Goal: Task Accomplishment & Management: Manage account settings

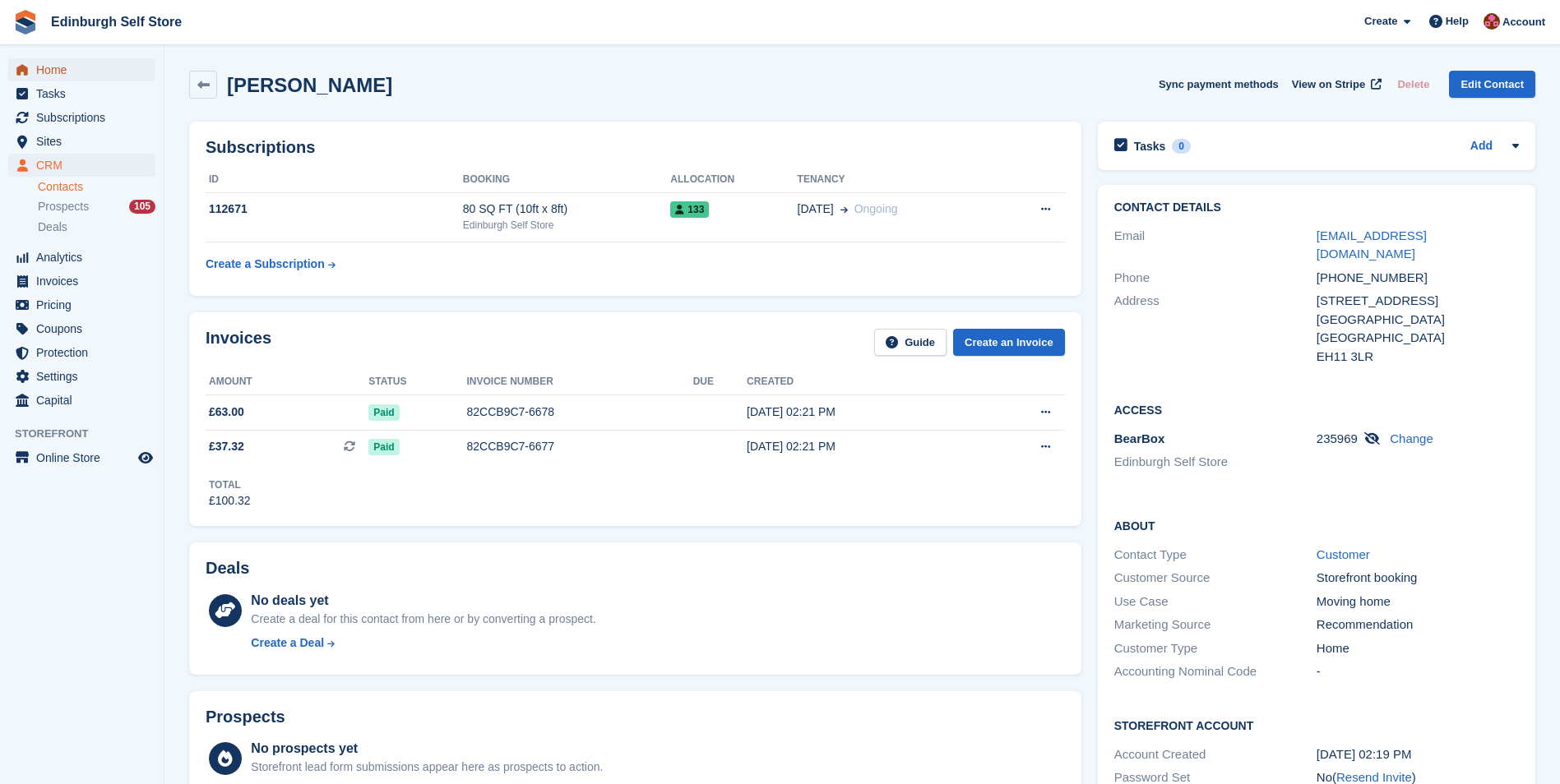
click at [59, 69] on span "Home" at bounding box center [85, 69] width 99 height 23
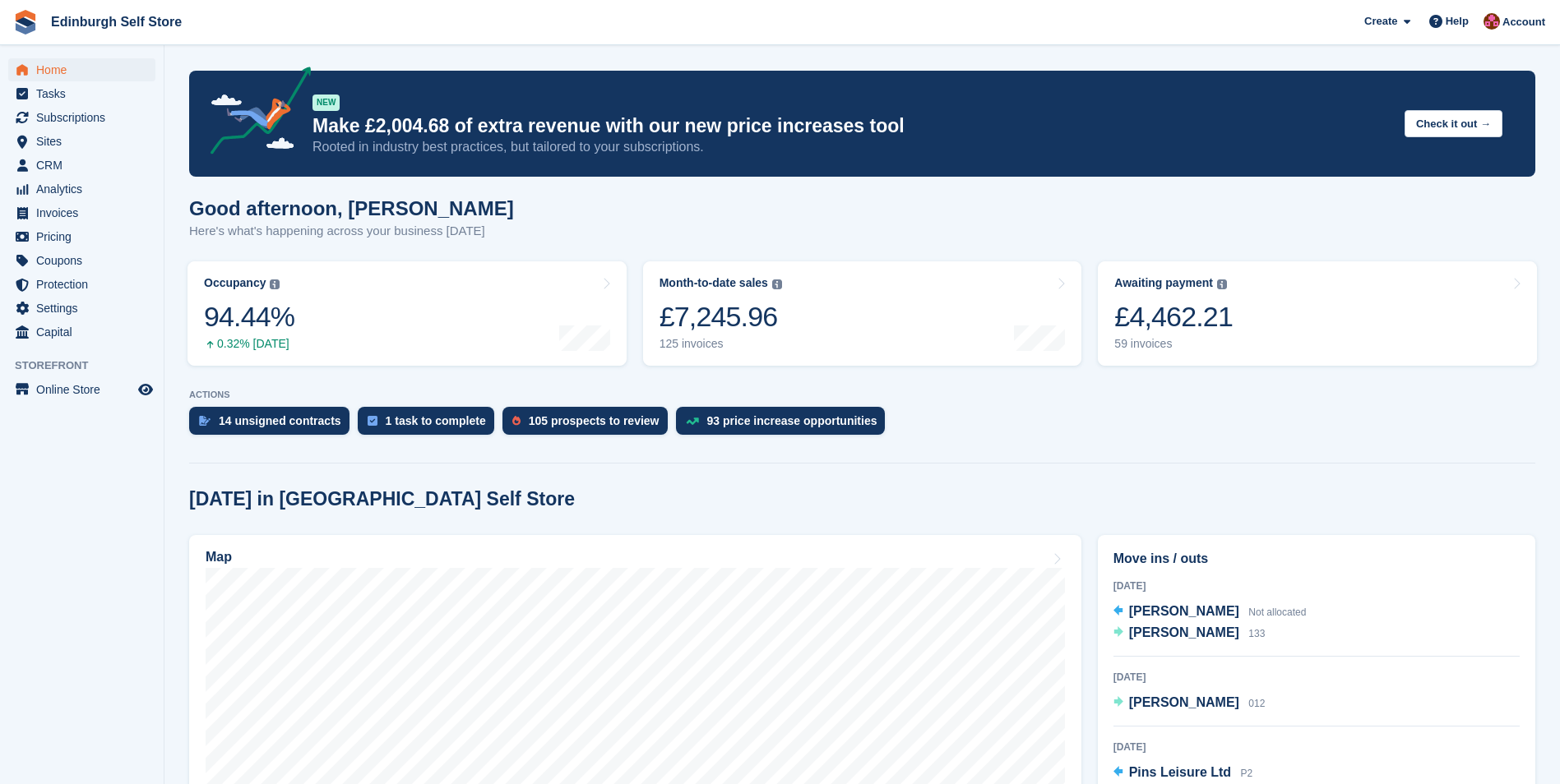
scroll to position [329, 0]
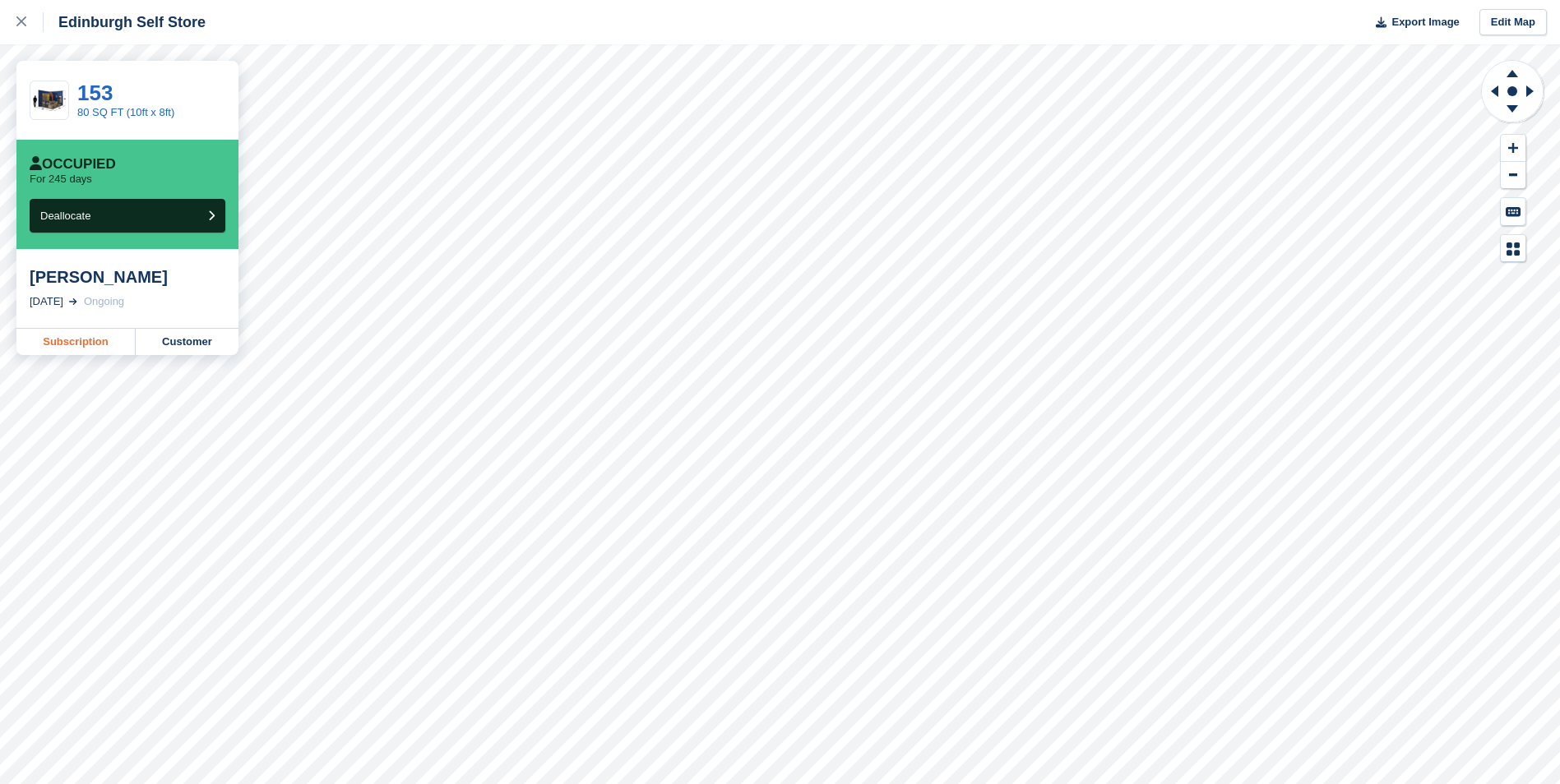
click at [85, 343] on link "Subscription" at bounding box center [75, 342] width 119 height 26
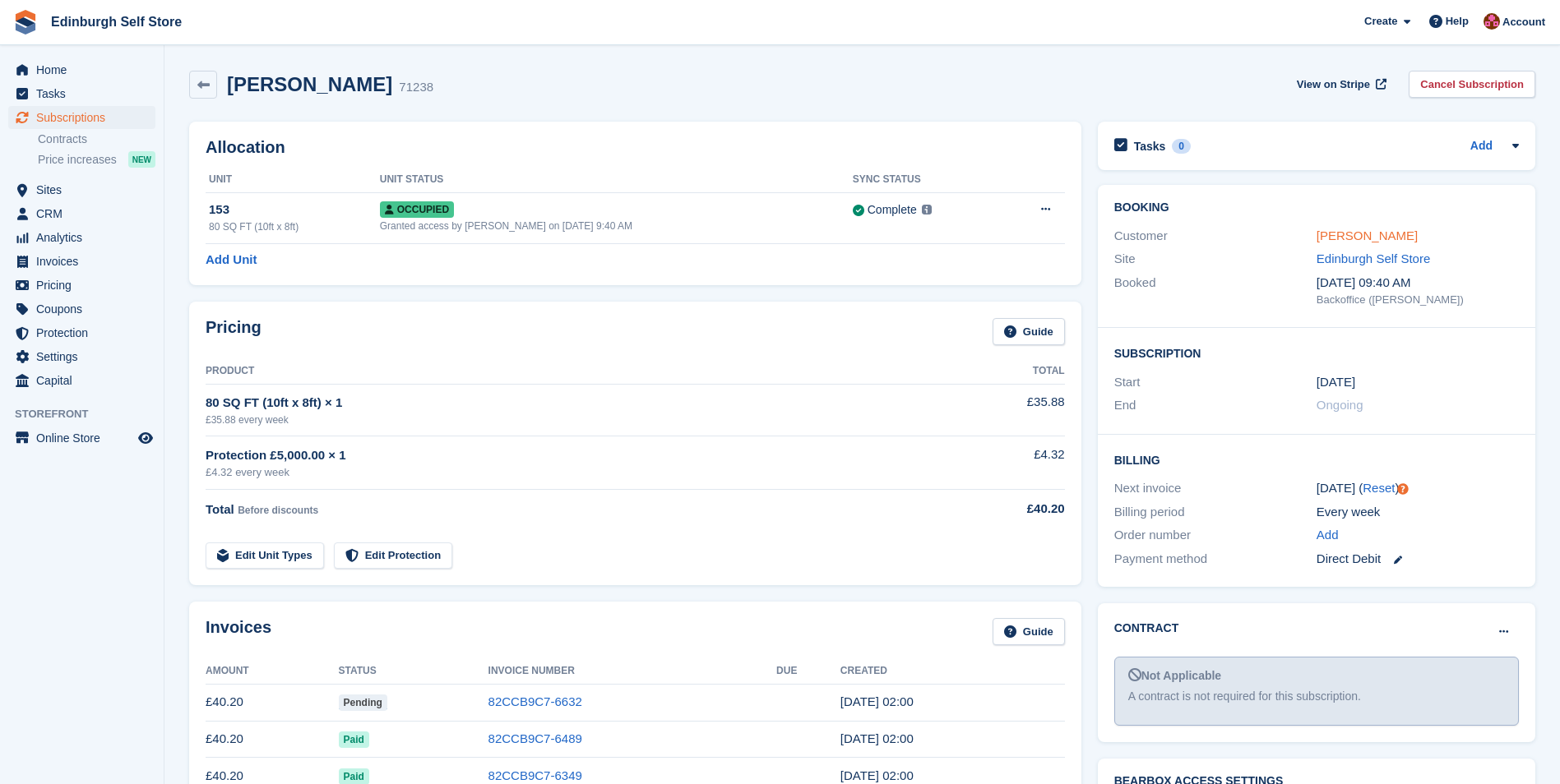
click at [1346, 234] on link "Stuart Gilfillan" at bounding box center [1367, 235] width 102 height 14
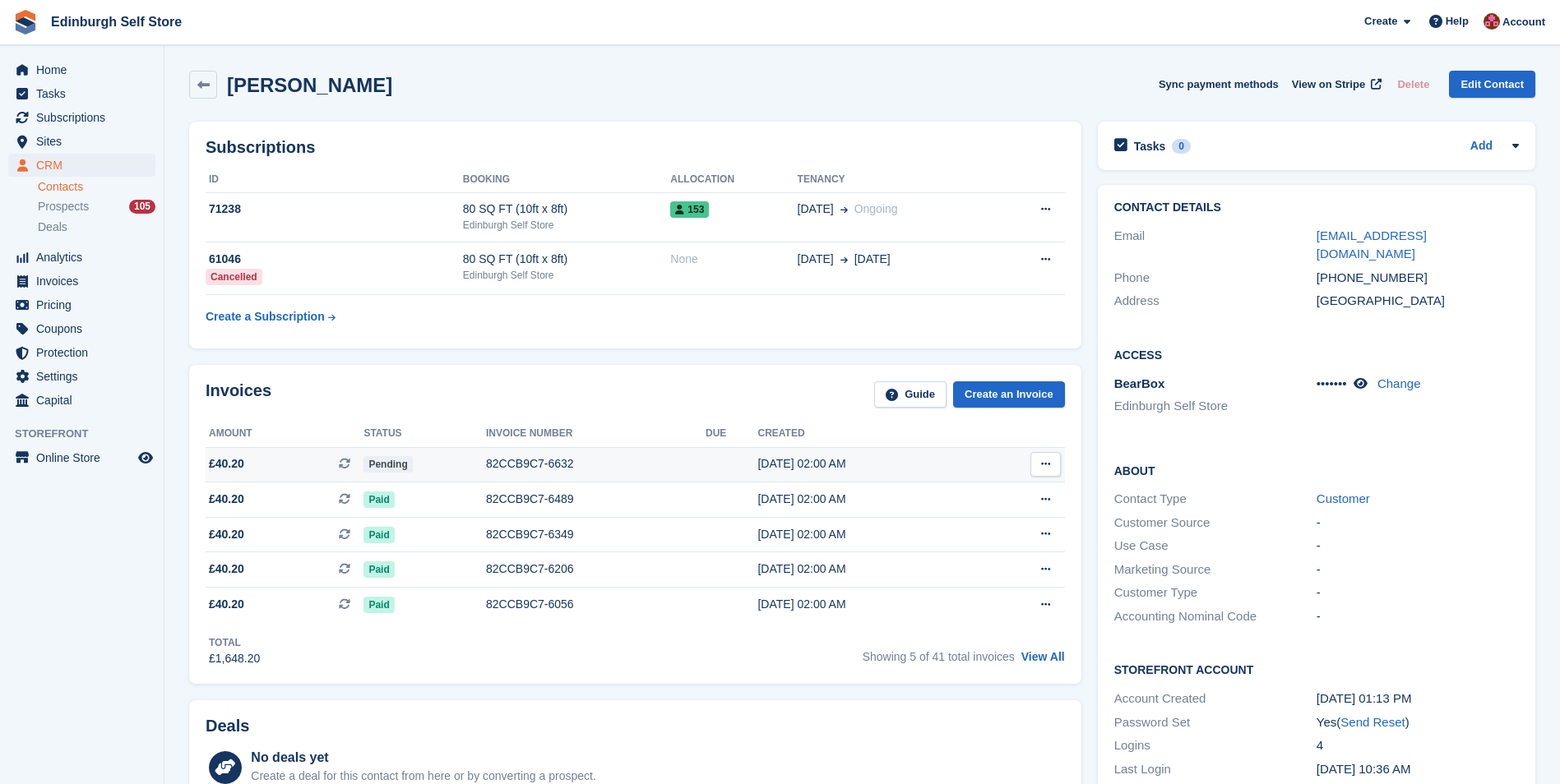
click at [539, 463] on div "82CCB9C7-6632" at bounding box center [595, 463] width 219 height 17
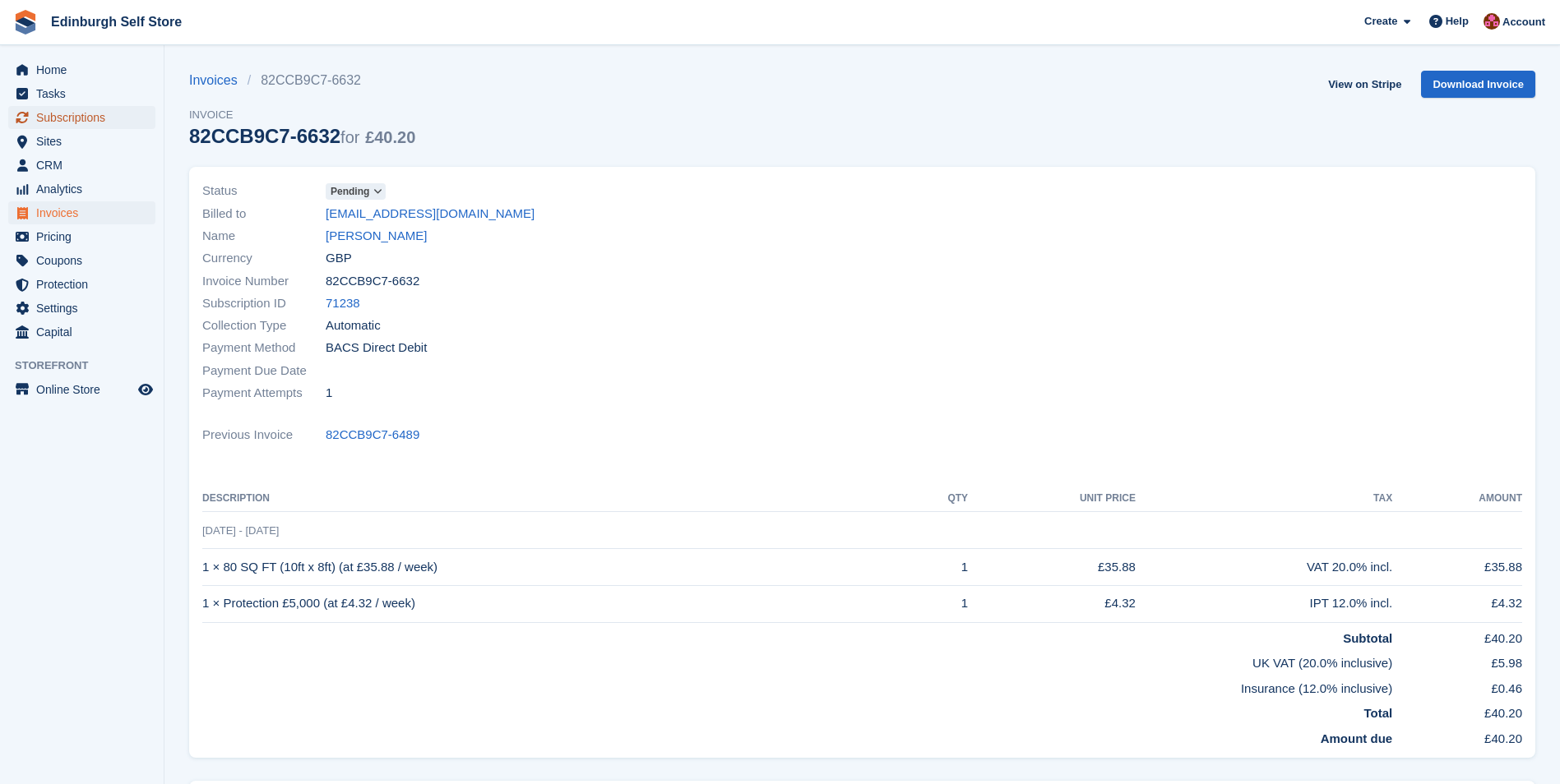
click at [83, 113] on span "Subscriptions" at bounding box center [85, 117] width 99 height 23
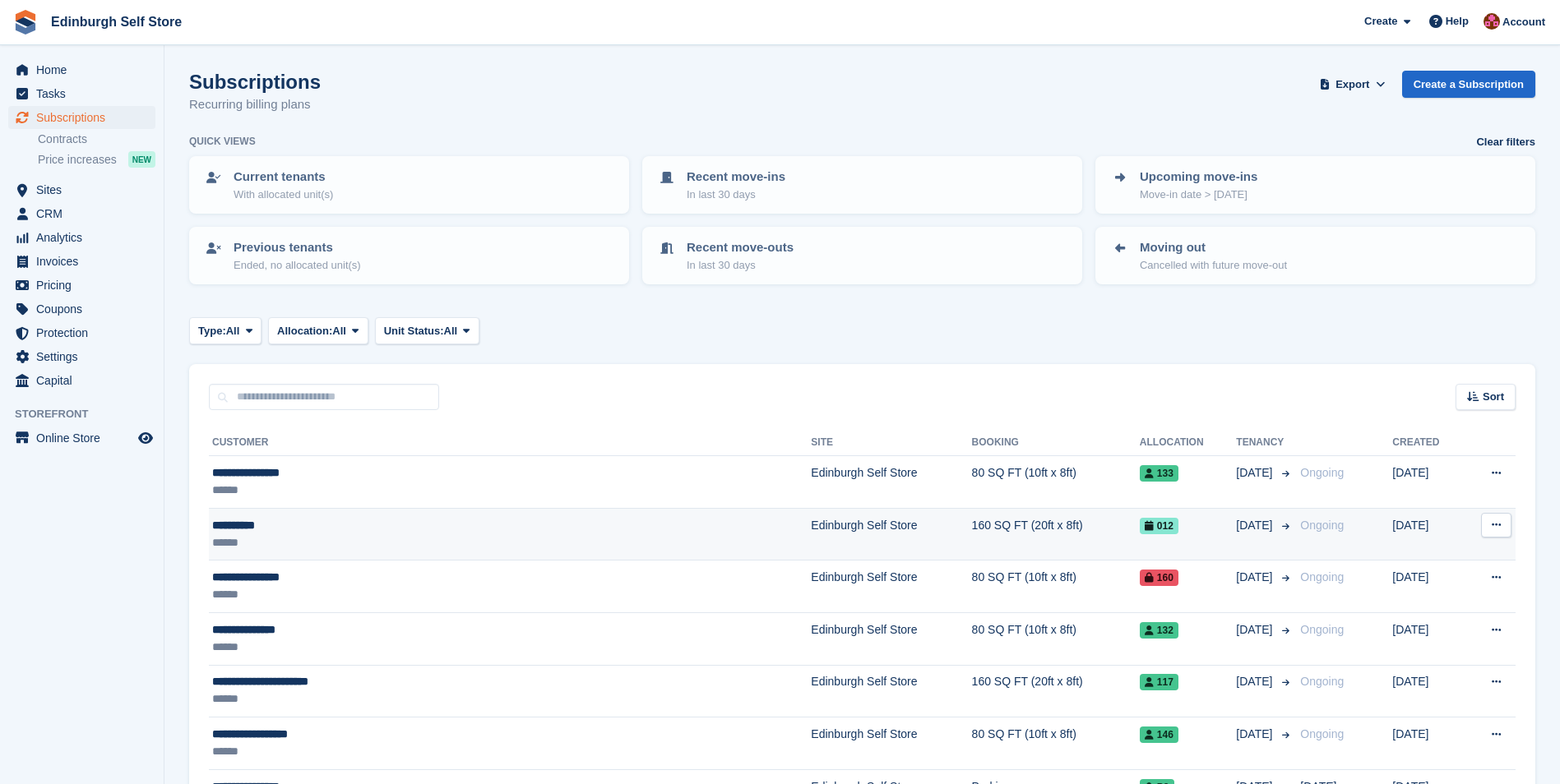
click at [810, 524] on td "Edinburgh Self Store" at bounding box center [891, 535] width 161 height 52
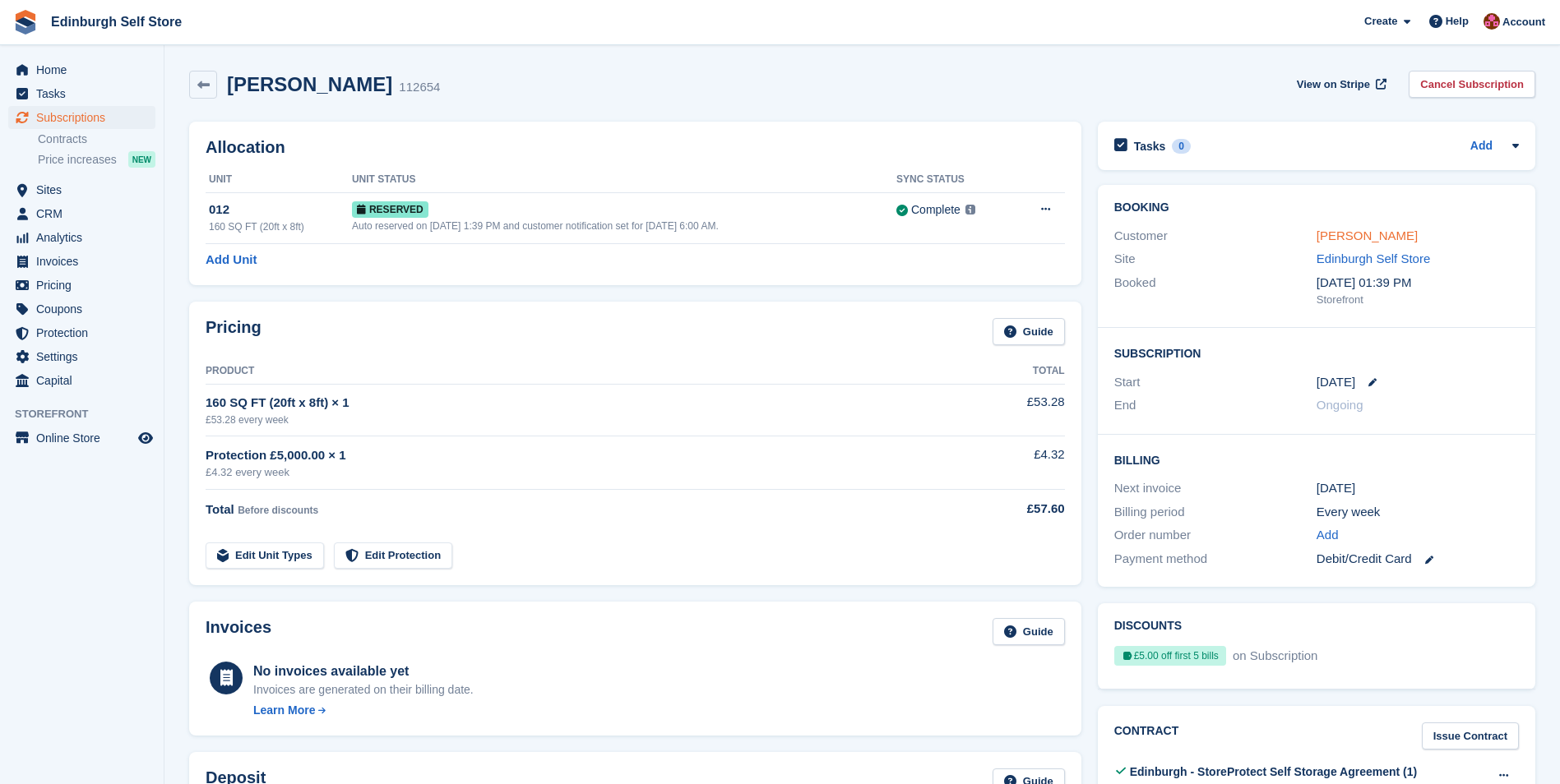
click at [1339, 233] on link "ADAM DWYER" at bounding box center [1367, 235] width 102 height 14
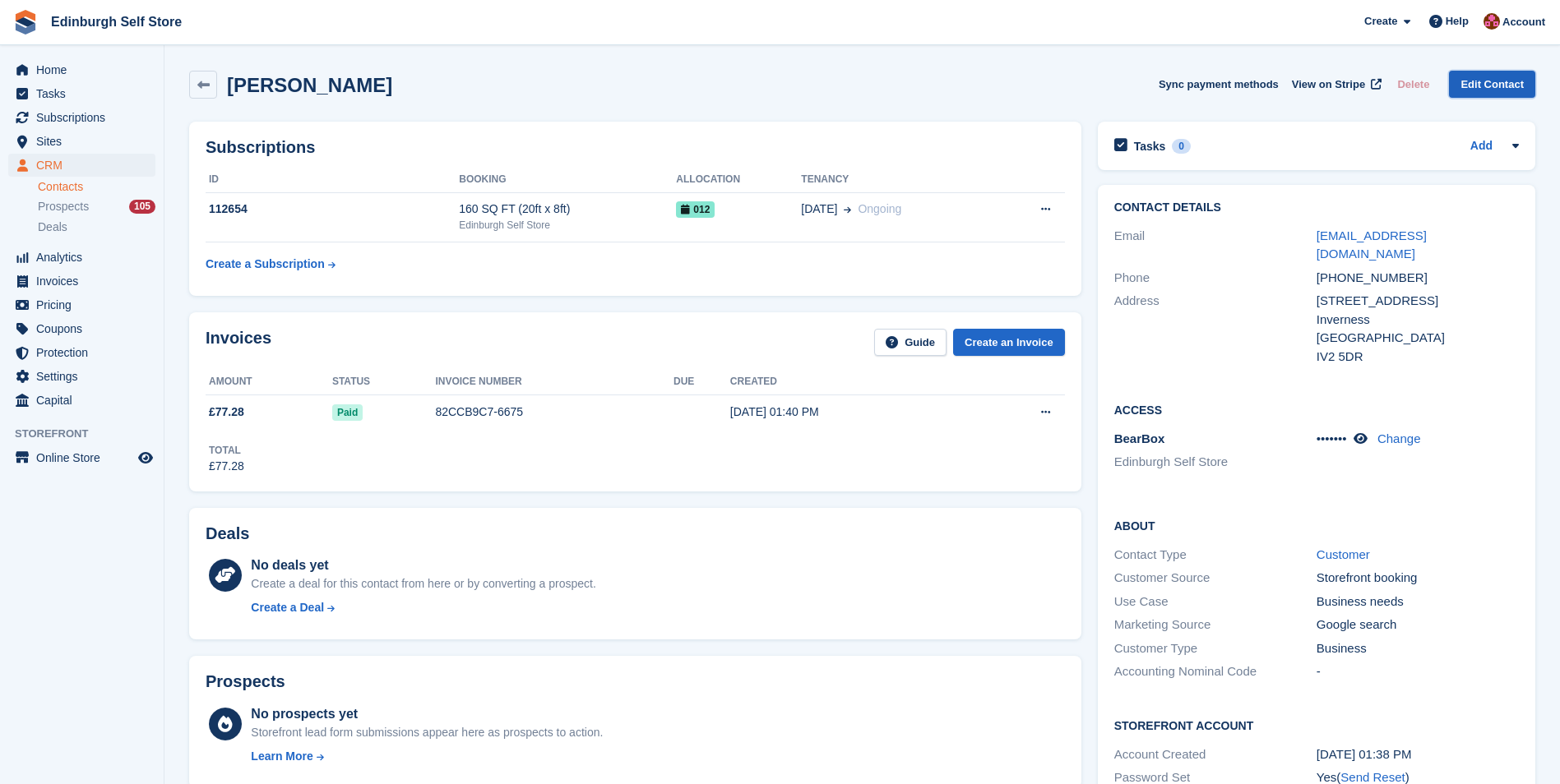
click at [1499, 86] on link "Edit Contact" at bounding box center [1491, 85] width 86 height 27
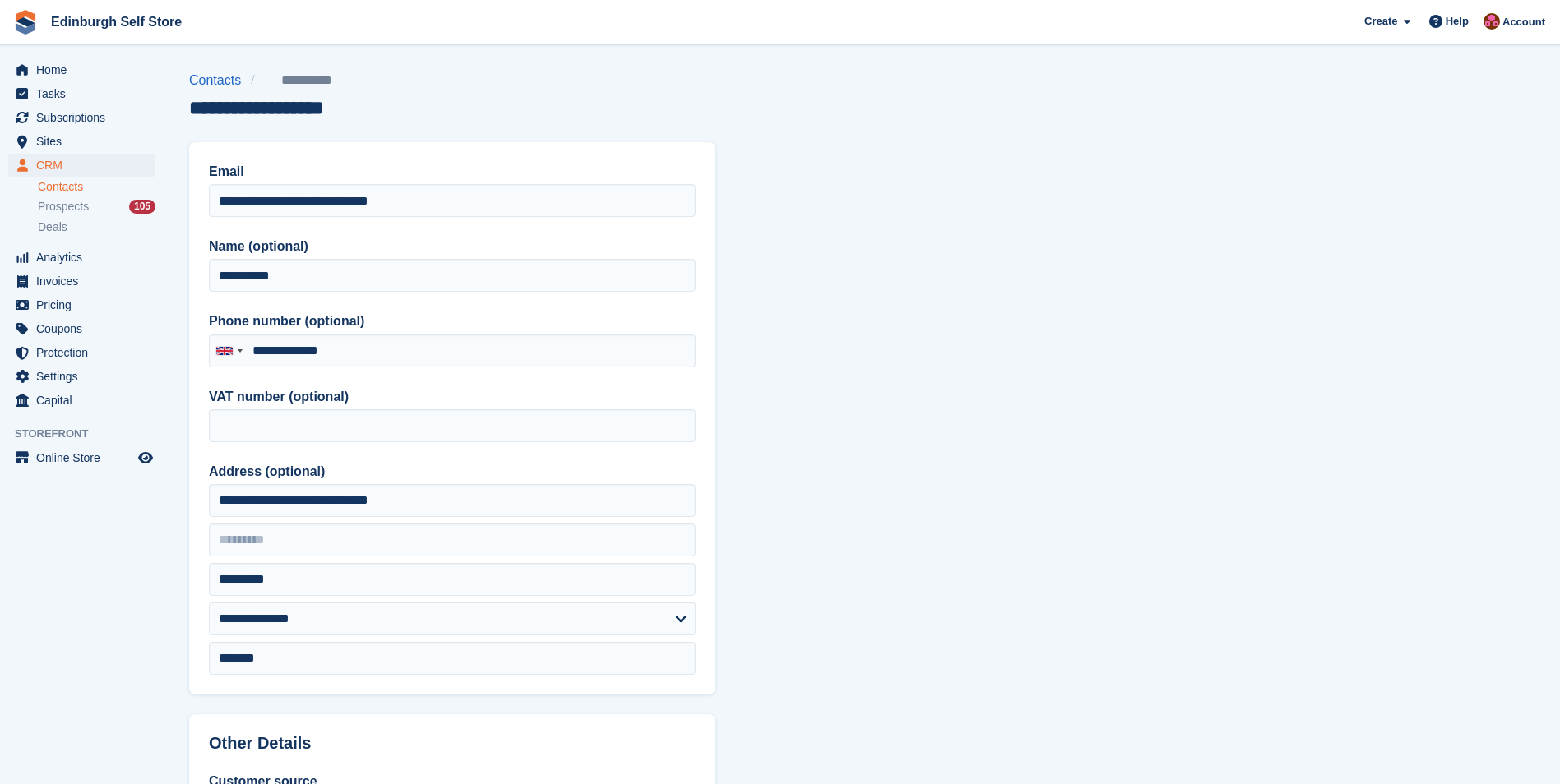
type input "**********"
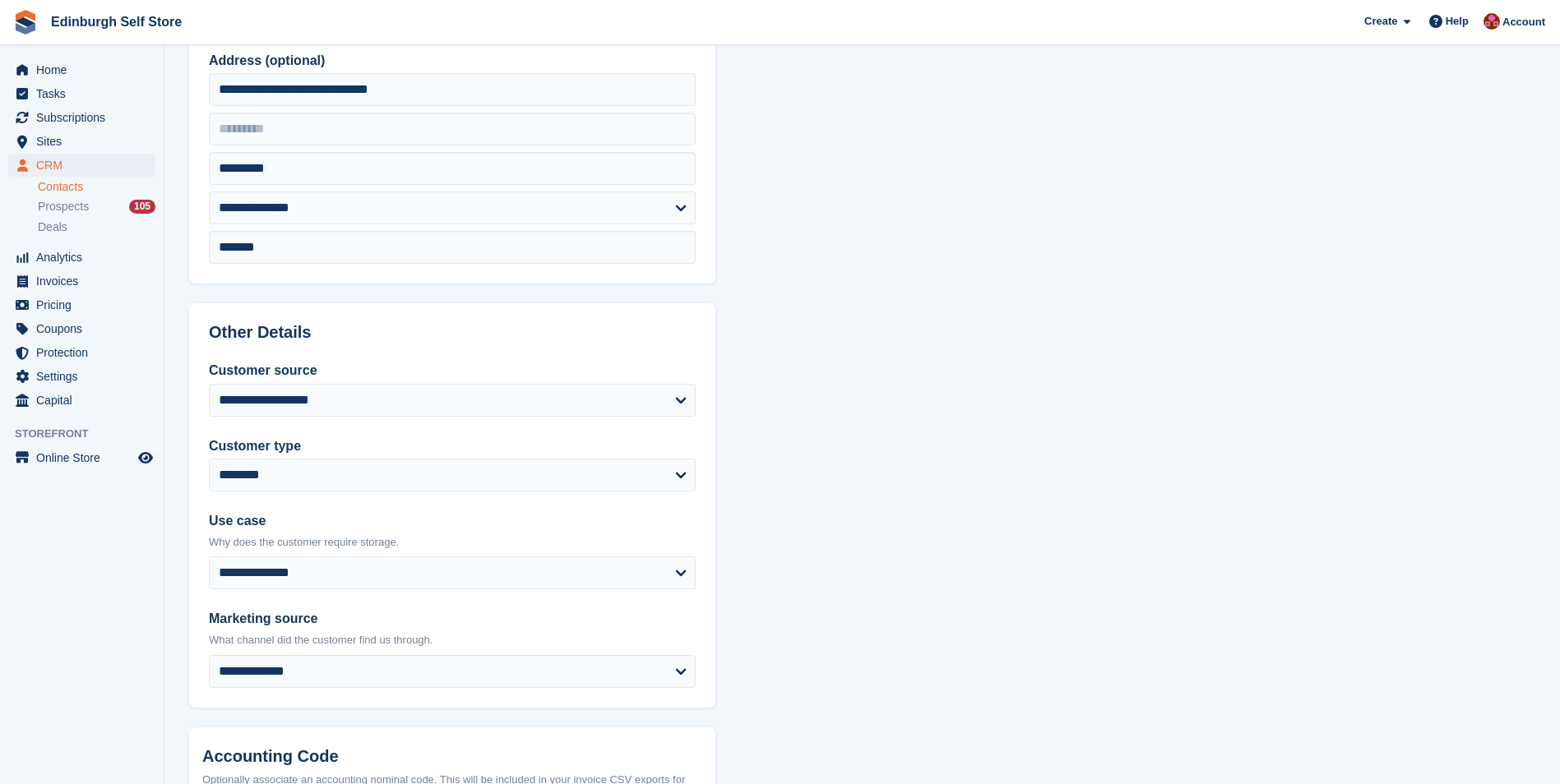
scroll to position [617, 0]
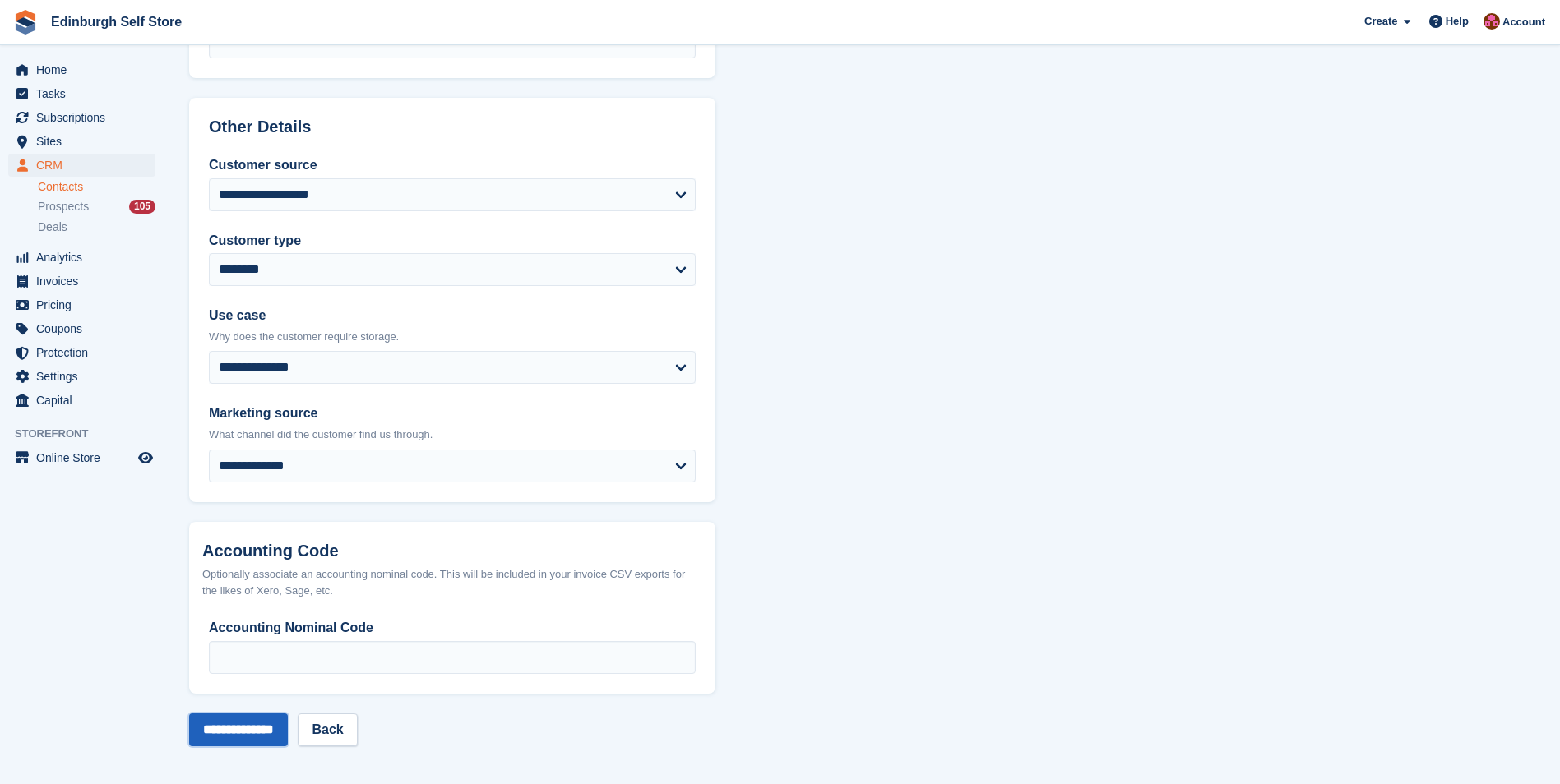
click at [219, 729] on input "**********" at bounding box center [239, 730] width 99 height 33
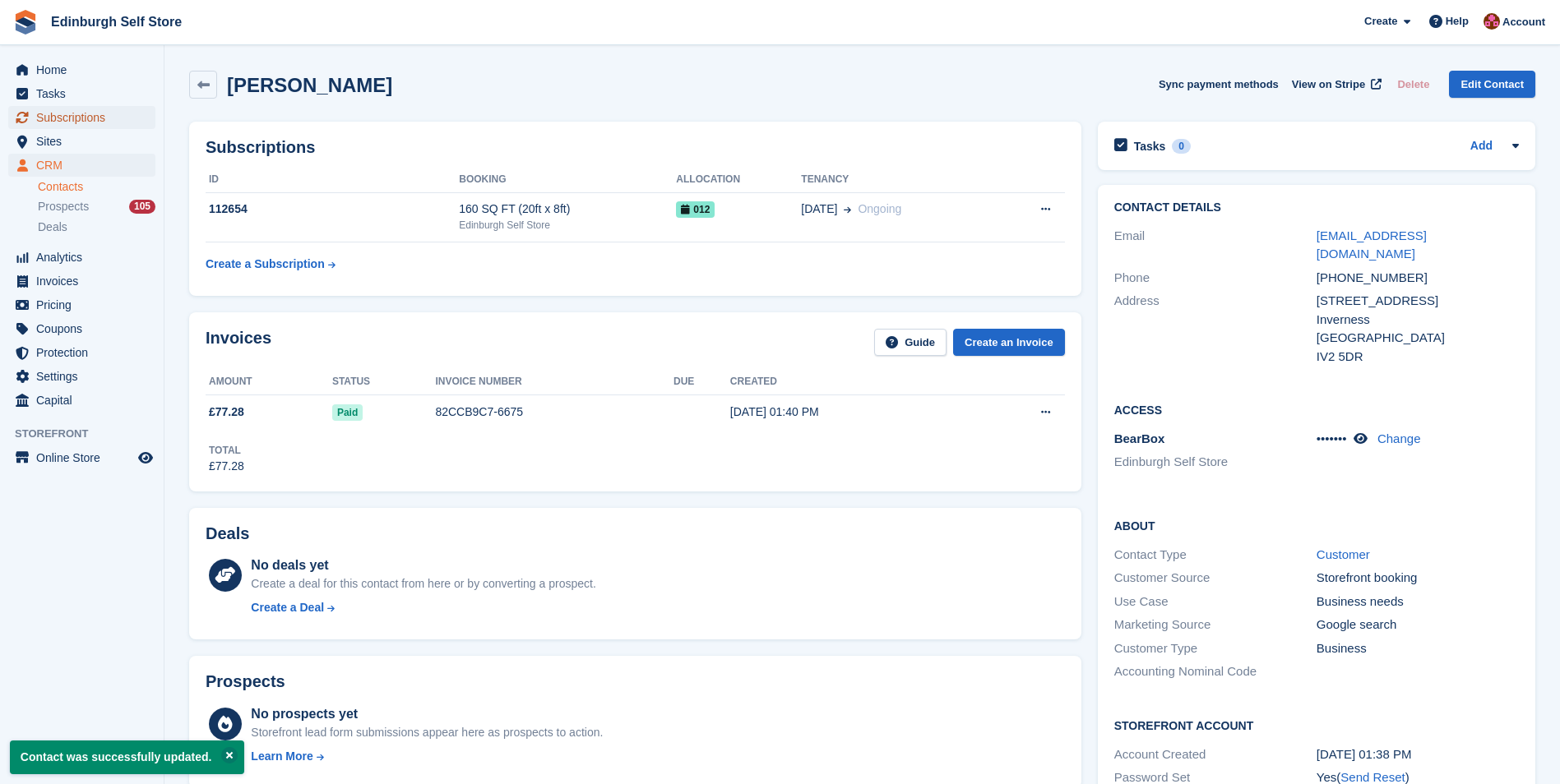
click at [89, 118] on span "Subscriptions" at bounding box center [85, 117] width 99 height 23
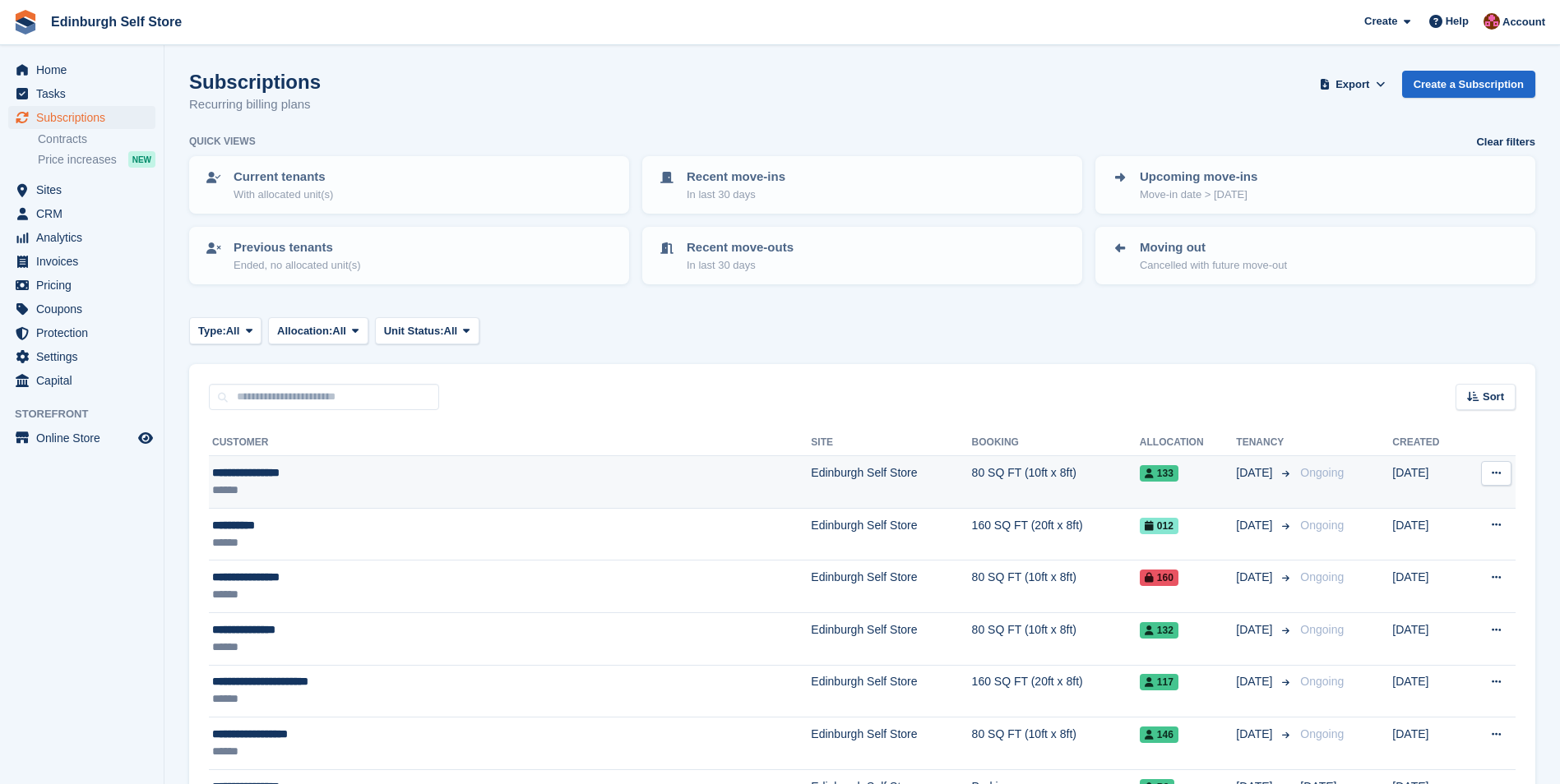
click at [810, 468] on td "Edinburgh Self Store" at bounding box center [891, 482] width 161 height 52
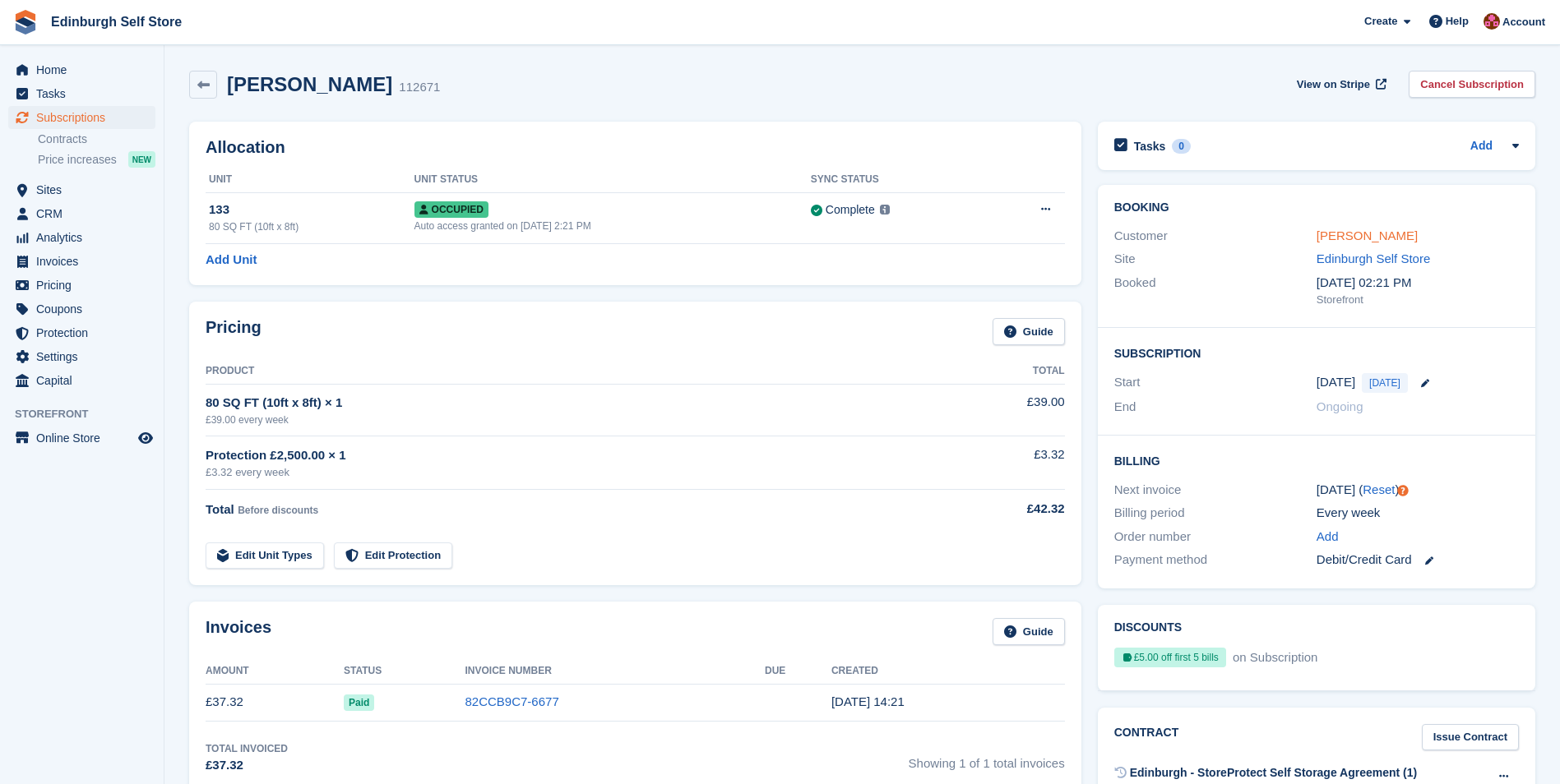
click at [1333, 235] on link "Mariusz Kowalski" at bounding box center [1367, 235] width 102 height 14
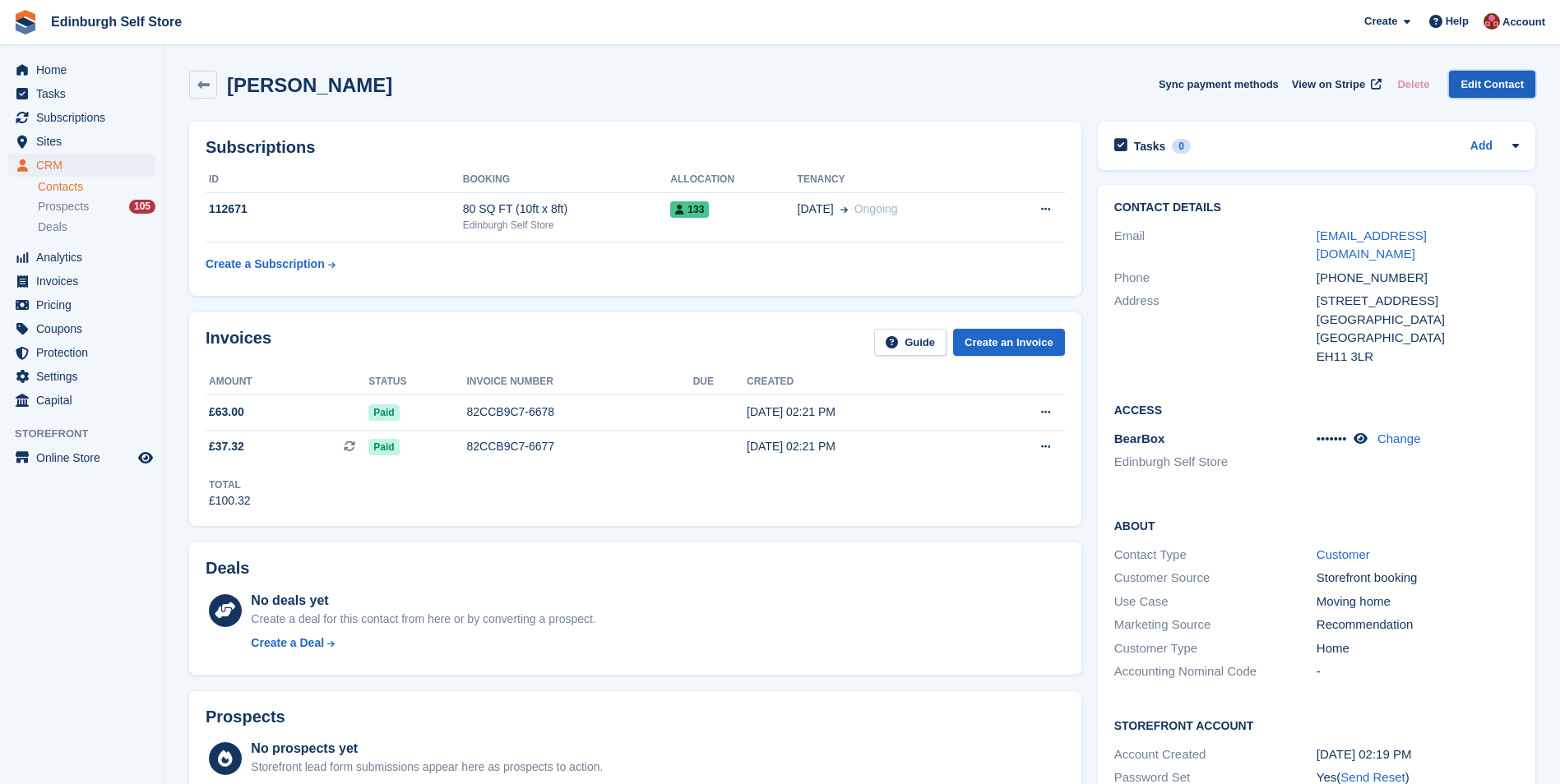
click at [1481, 86] on link "Edit Contact" at bounding box center [1491, 85] width 86 height 27
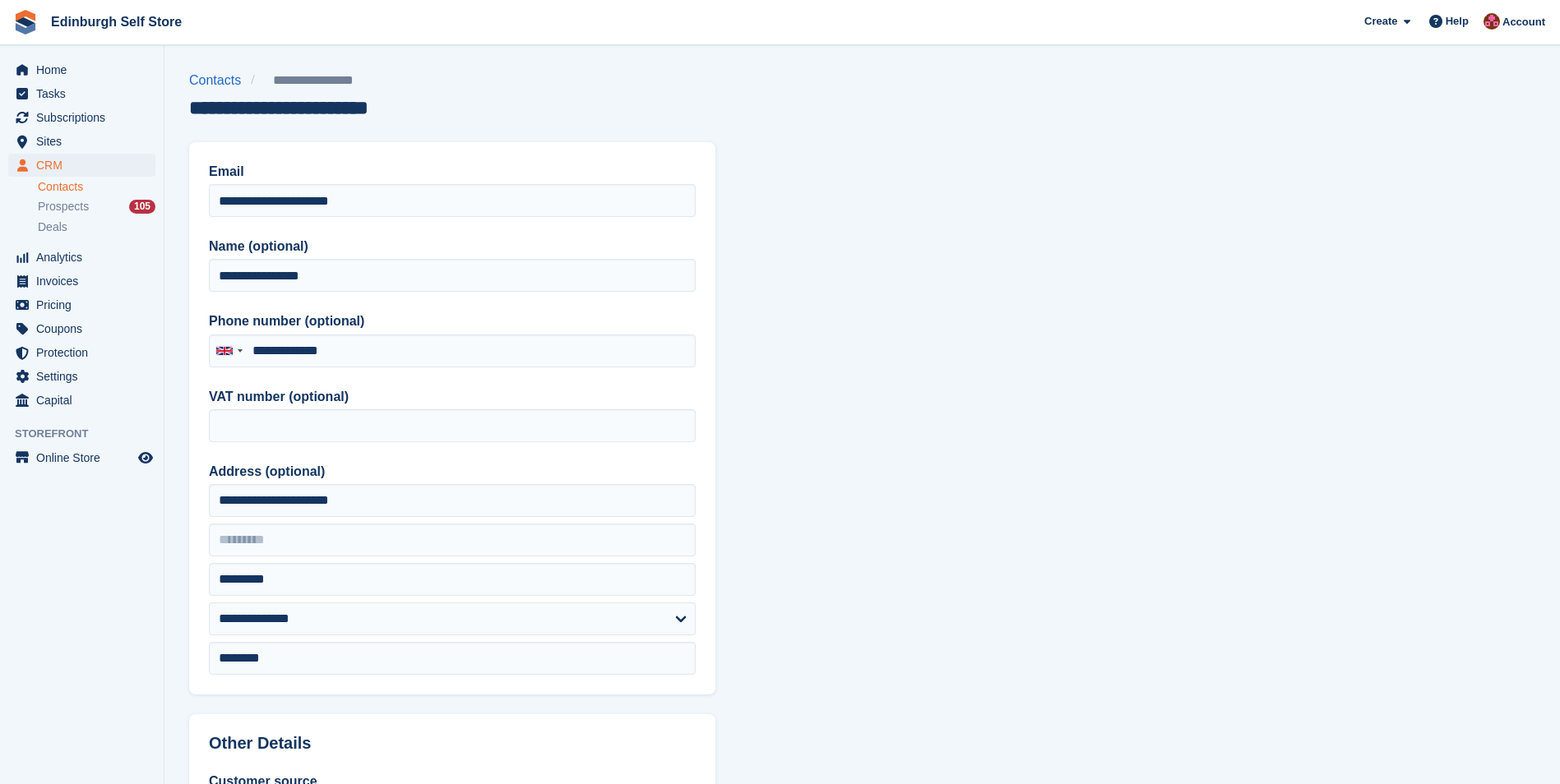
type input "**********"
click at [73, 120] on span "Subscriptions" at bounding box center [85, 117] width 99 height 23
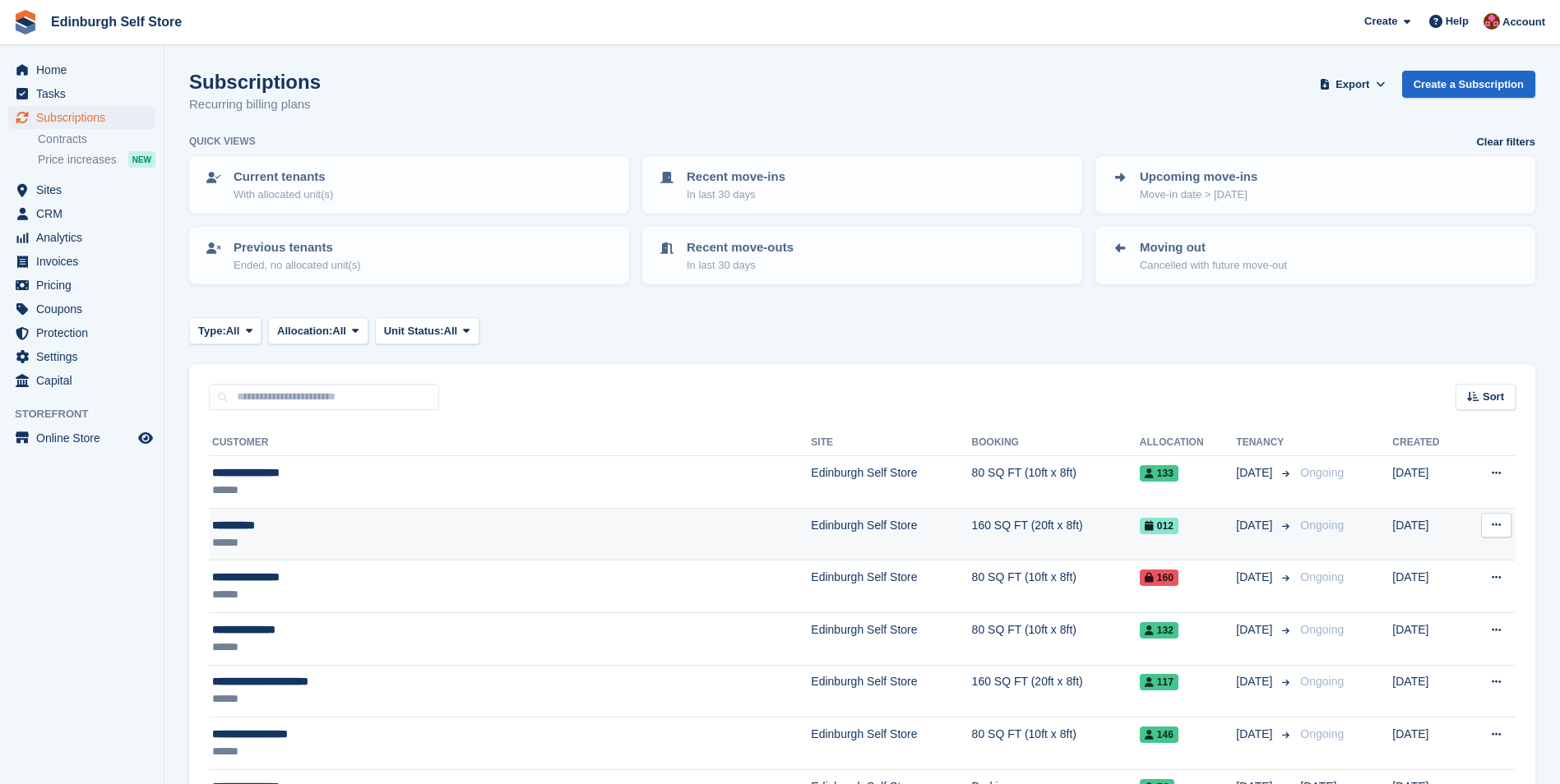
click at [810, 522] on td "Edinburgh Self Store" at bounding box center [891, 535] width 161 height 52
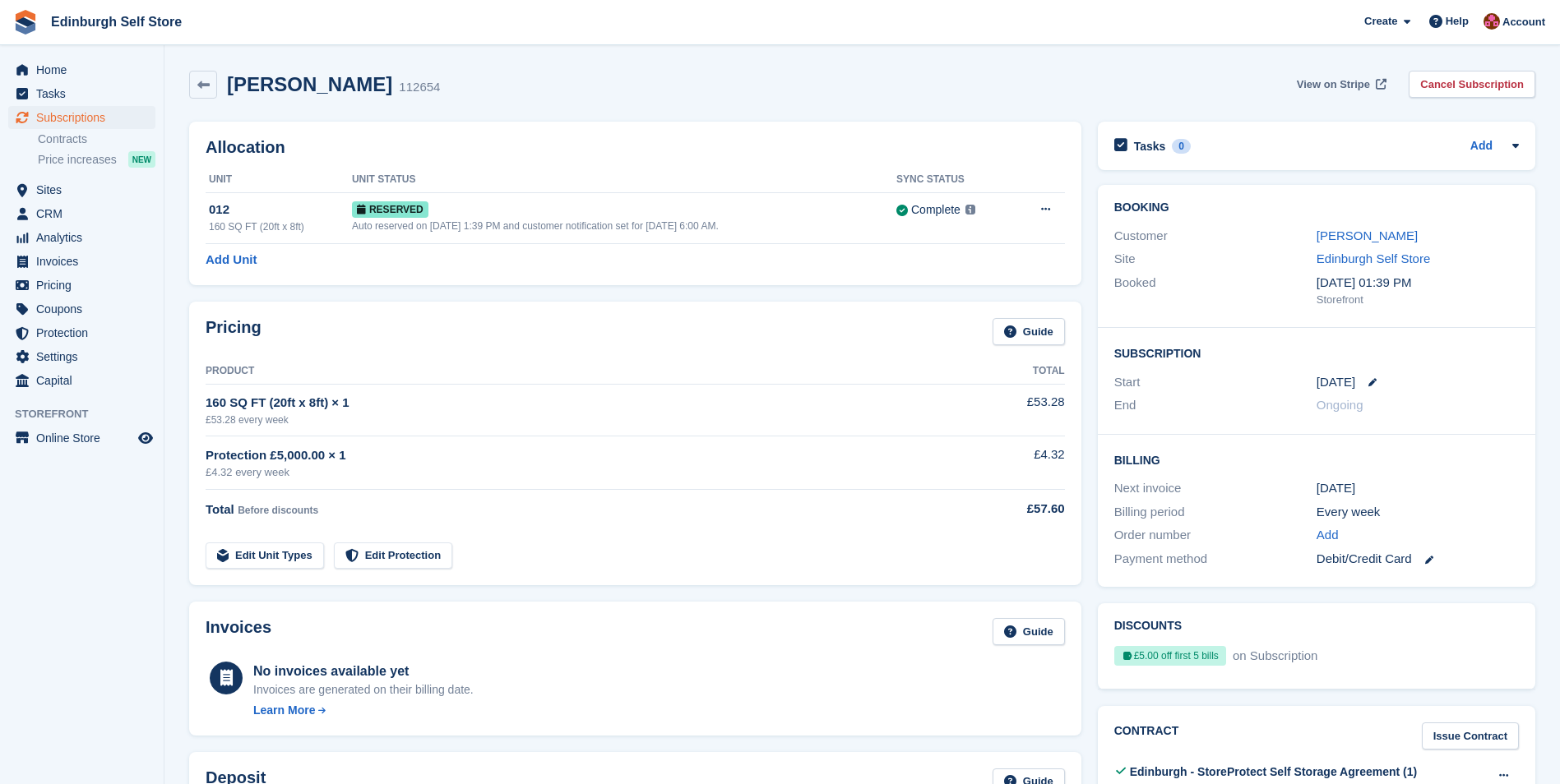
click at [1340, 82] on span "View on Stripe" at bounding box center [1333, 84] width 73 height 16
click at [1363, 233] on link "[PERSON_NAME]" at bounding box center [1367, 235] width 102 height 14
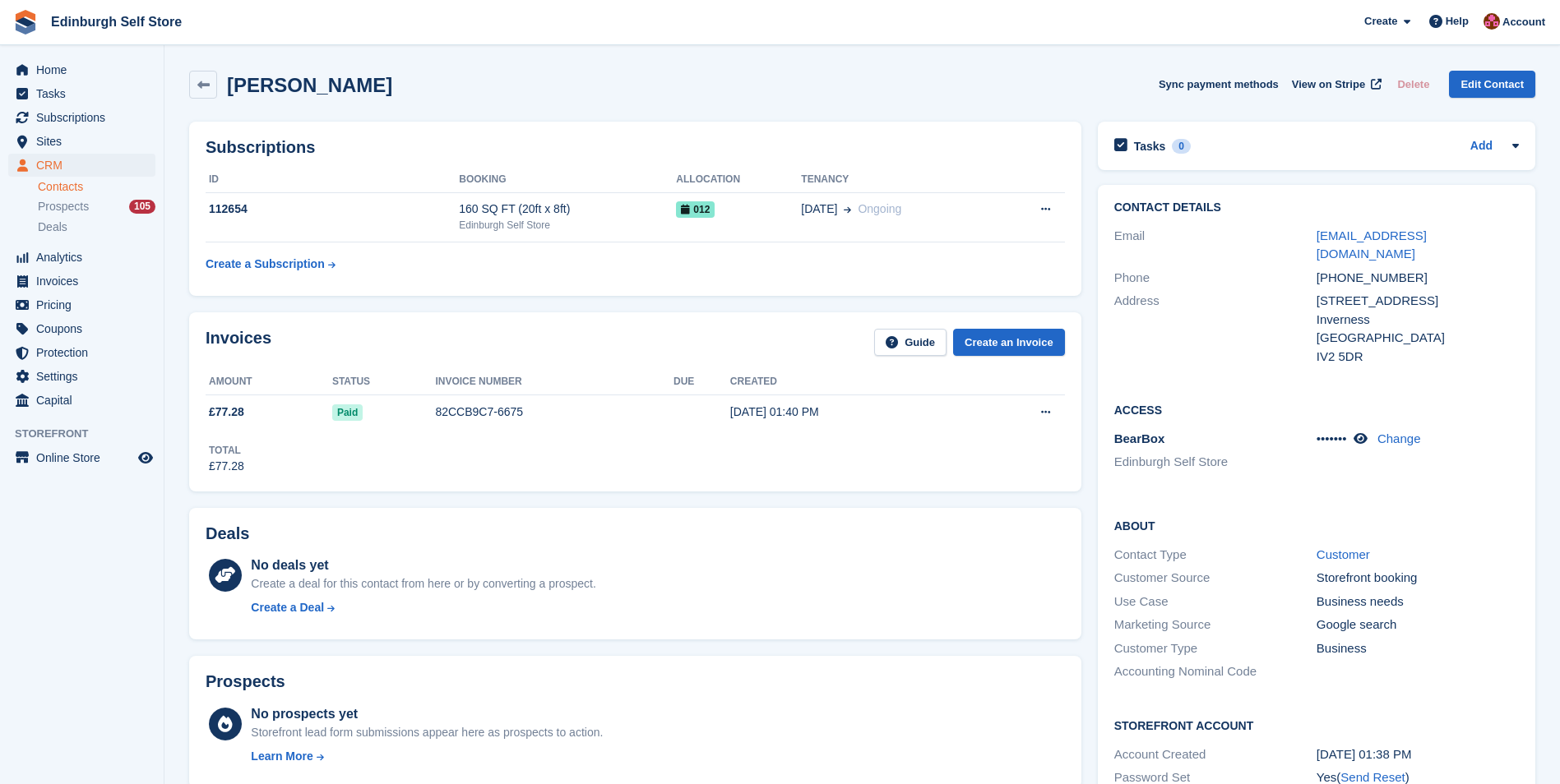
drag, startPoint x: 1497, startPoint y: 238, endPoint x: 1305, endPoint y: 233, distance: 192.1
click at [1305, 233] on div "Email [EMAIL_ADDRESS][DOMAIN_NAME]" at bounding box center [1316, 245] width 404 height 42
drag, startPoint x: 1305, startPoint y: 233, endPoint x: 1360, endPoint y: 234, distance: 55.0
copy div "[EMAIL_ADDRESS][DOMAIN_NAME]"
click at [91, 66] on span "Home" at bounding box center [85, 69] width 99 height 23
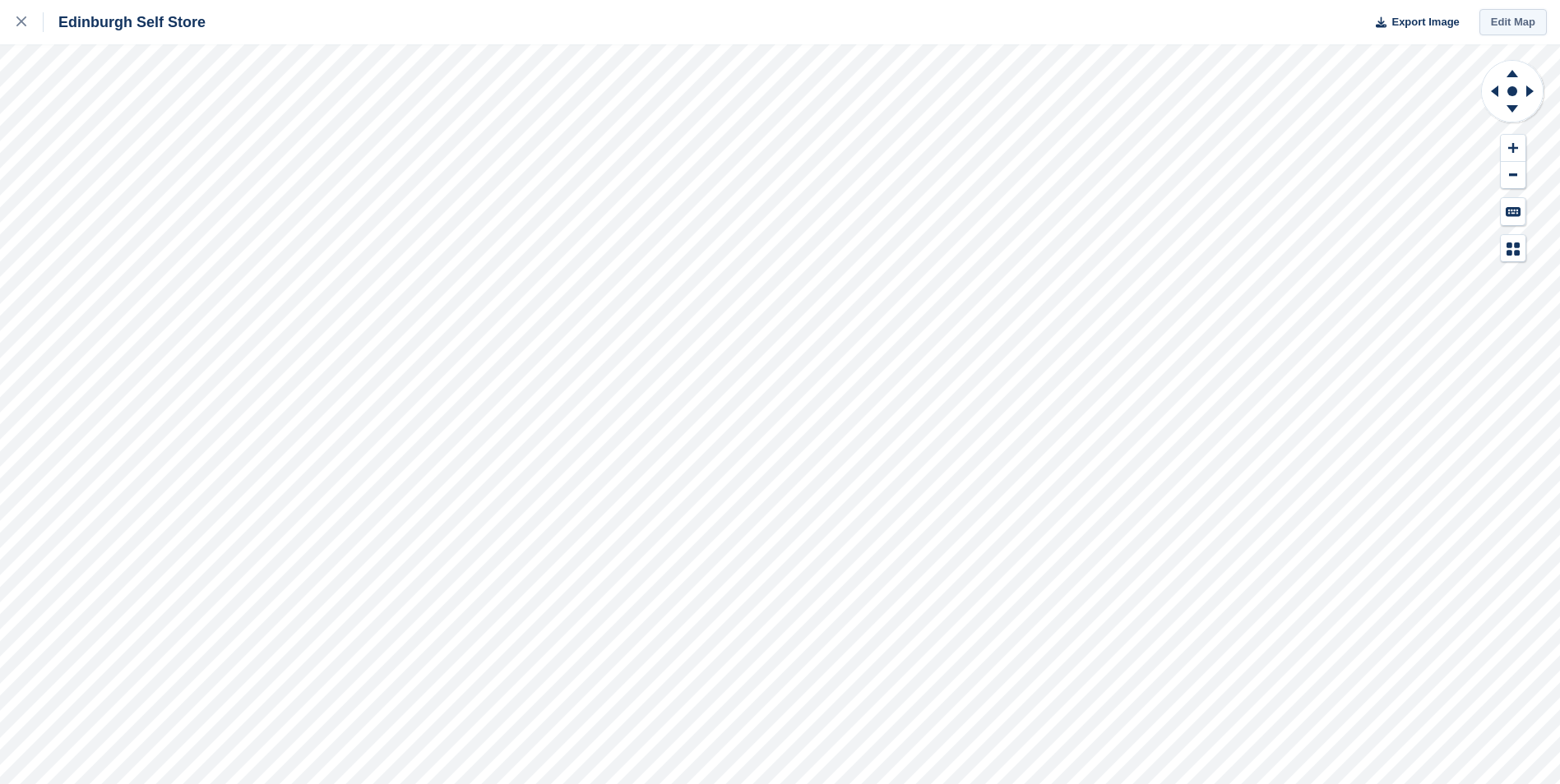
click at [1513, 22] on link "Edit Map" at bounding box center [1513, 23] width 68 height 27
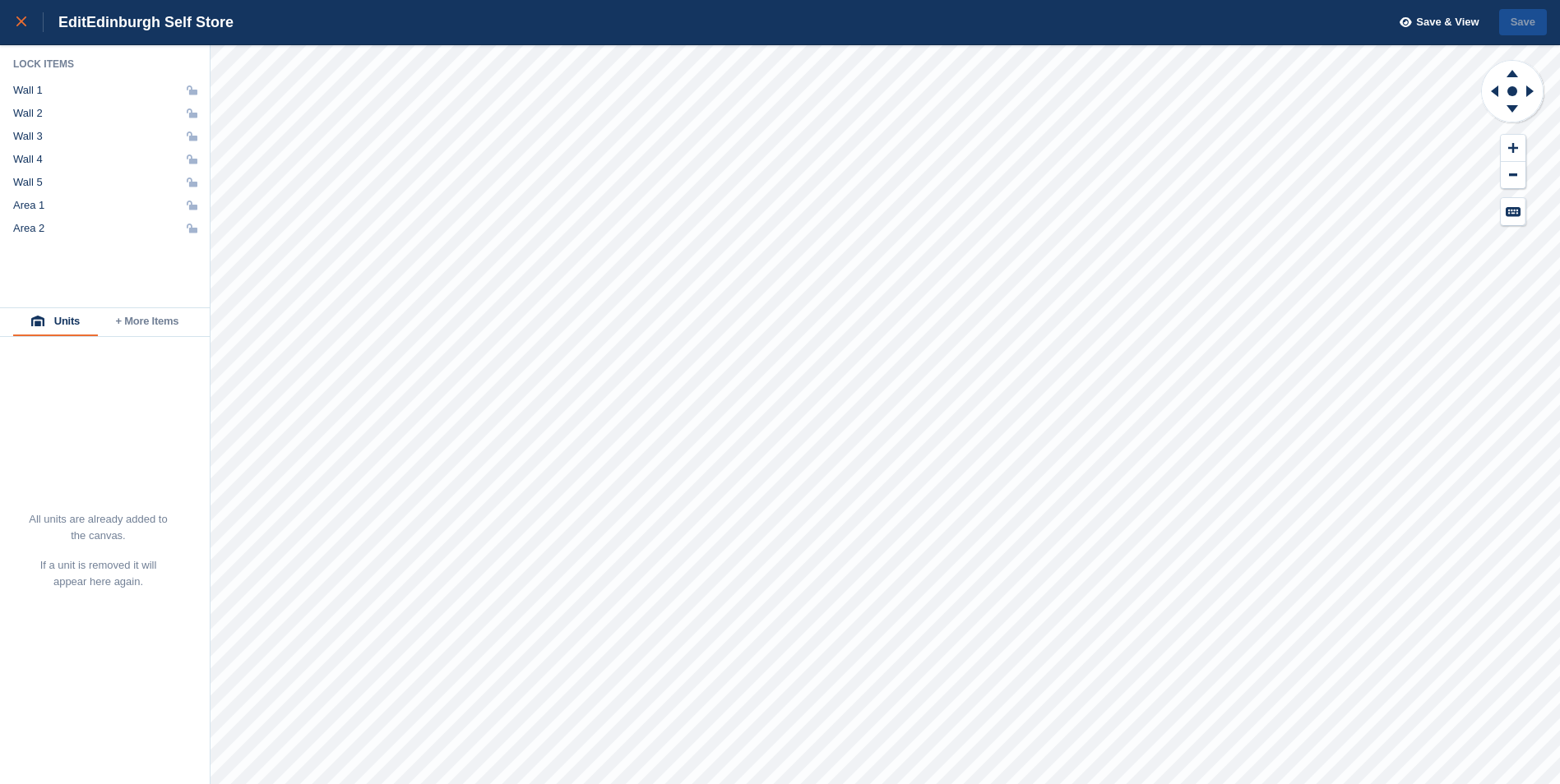
click at [20, 20] on icon at bounding box center [21, 21] width 10 height 10
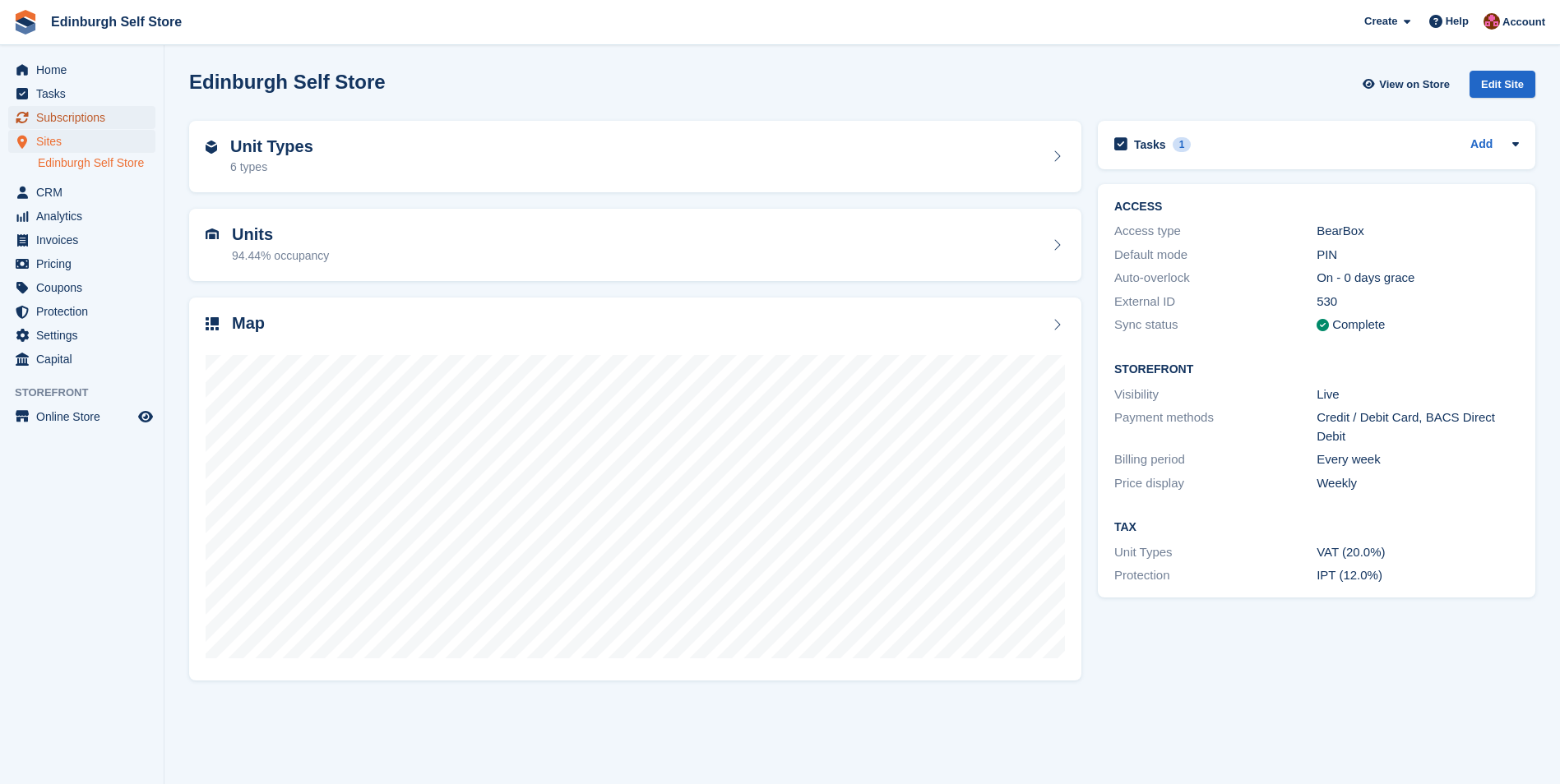
click at [98, 115] on span "Subscriptions" at bounding box center [85, 117] width 99 height 23
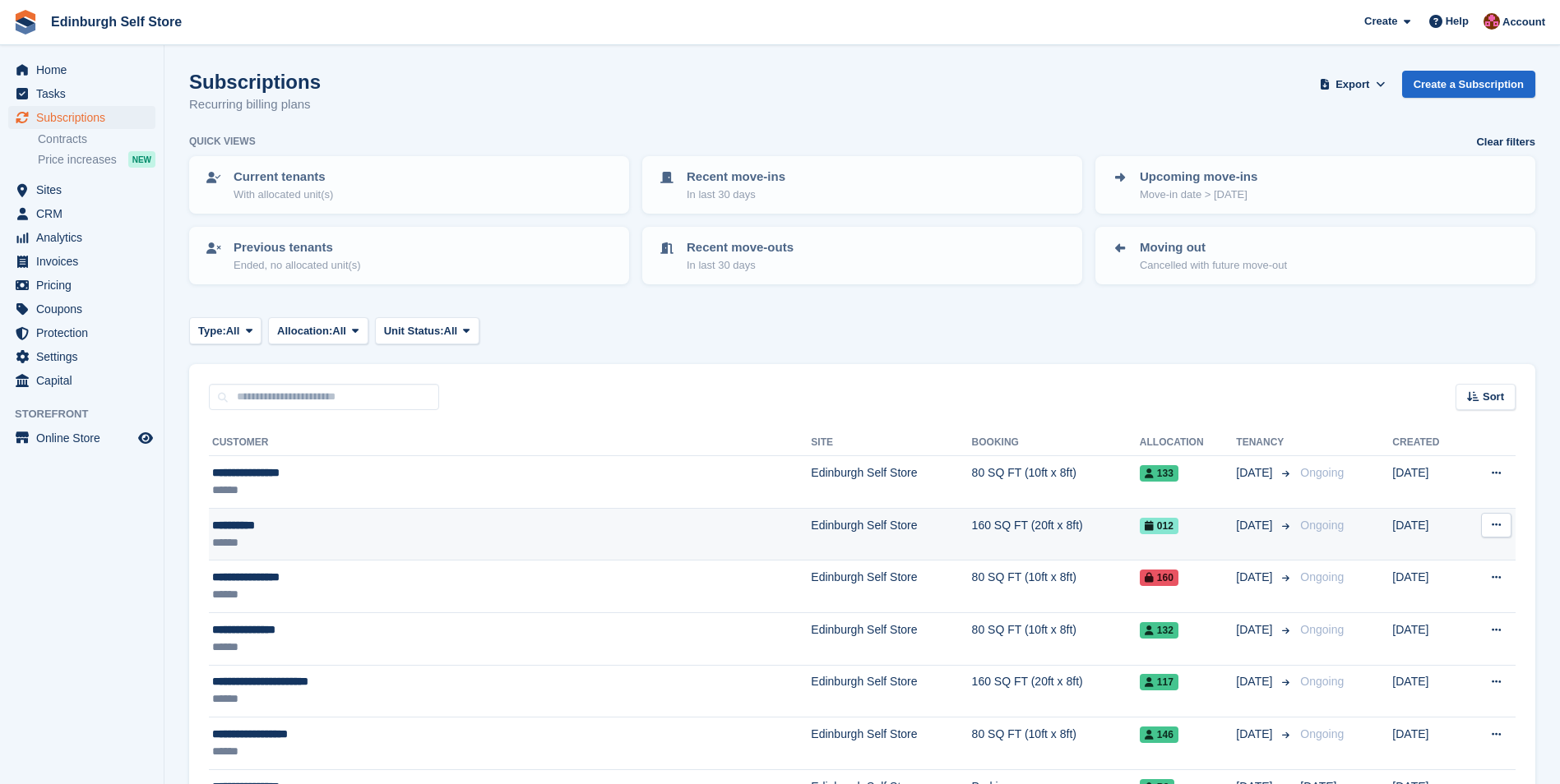
click at [810, 531] on td "Edinburgh Self Store" at bounding box center [891, 535] width 161 height 52
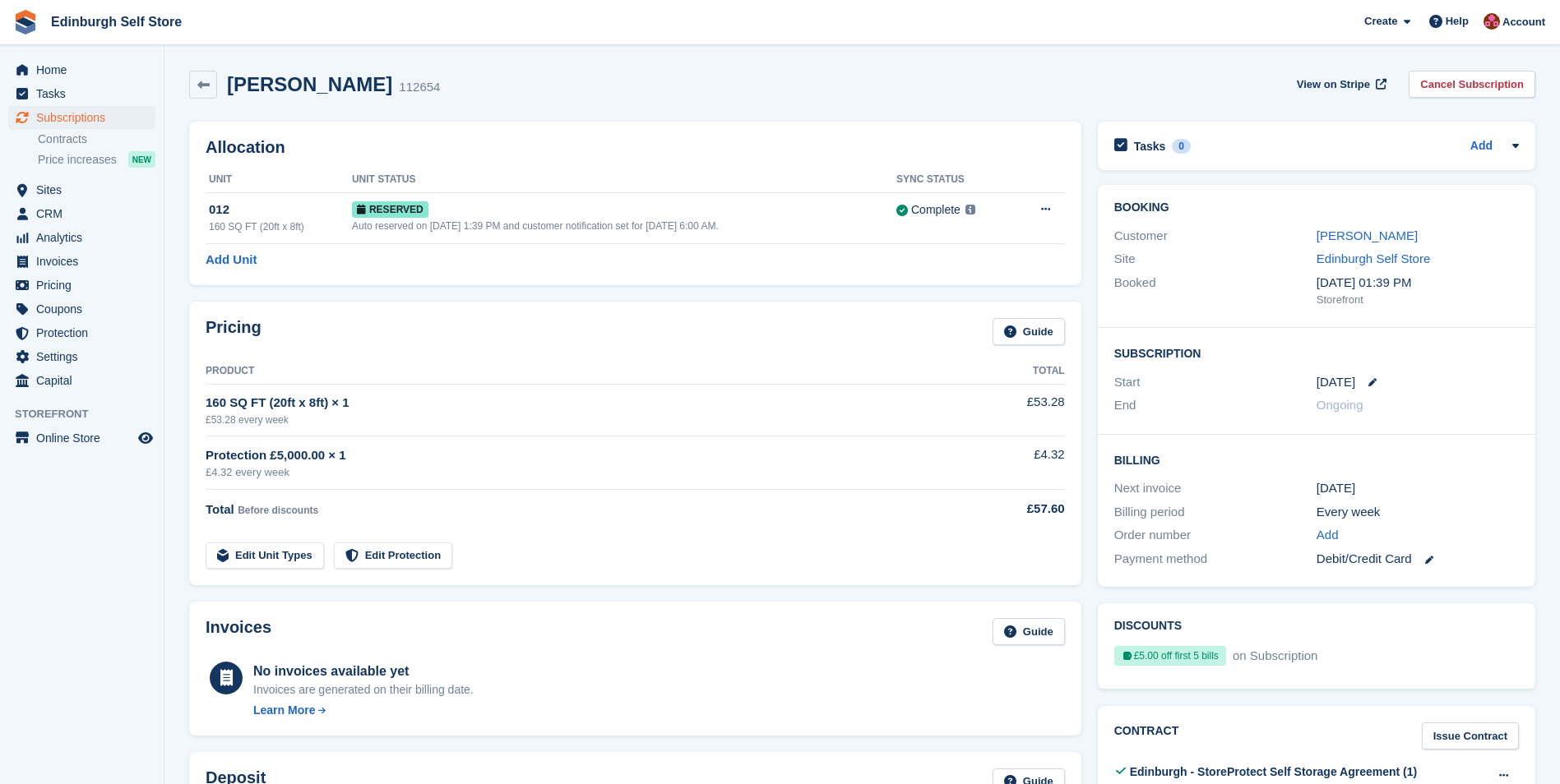
click at [1495, 397] on div "Ongoing" at bounding box center [1417, 405] width 202 height 19
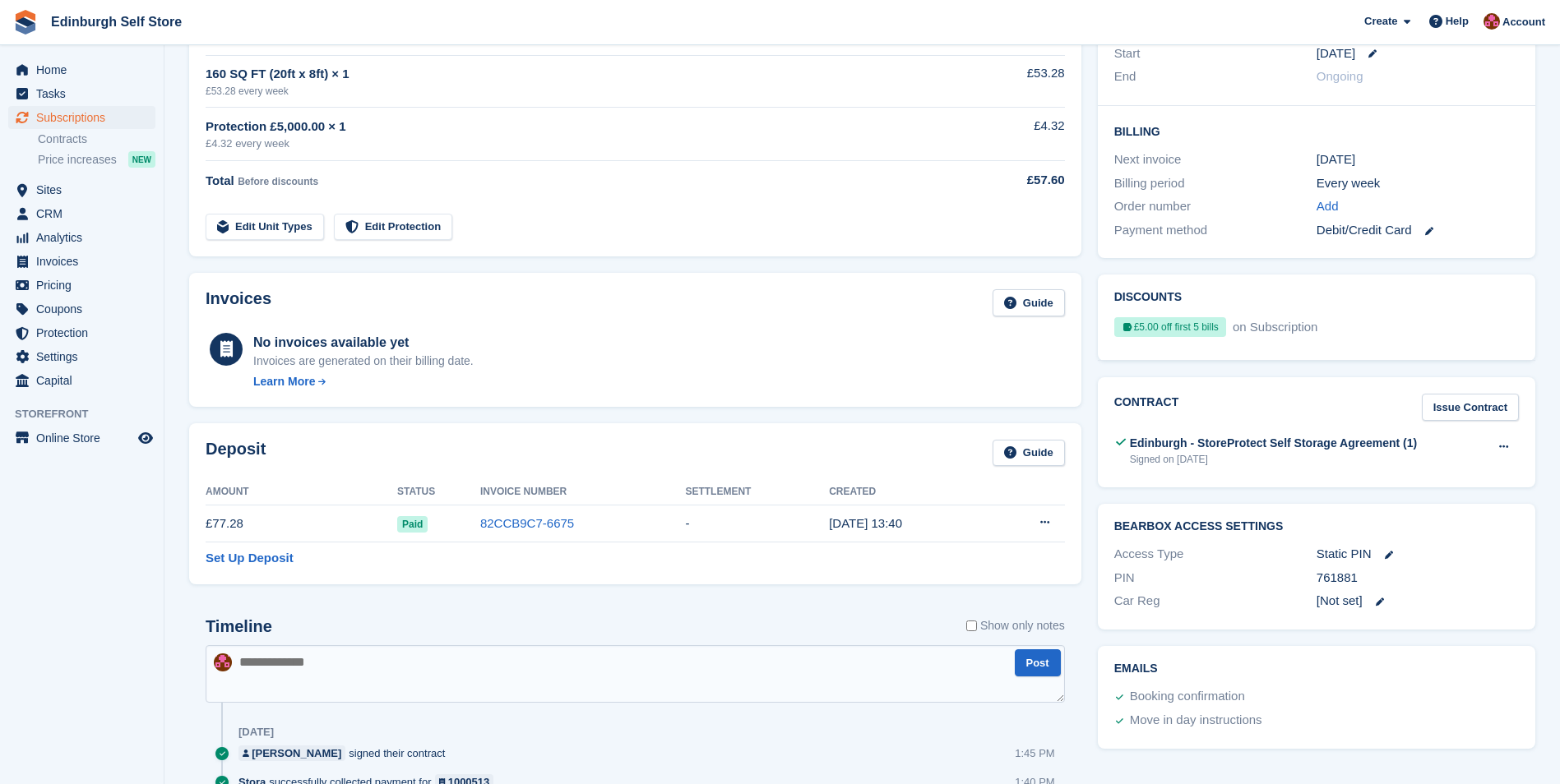
drag, startPoint x: 1364, startPoint y: 575, endPoint x: 1317, endPoint y: 575, distance: 47.0
click at [1317, 575] on div "761881" at bounding box center [1417, 578] width 202 height 19
drag, startPoint x: 1317, startPoint y: 575, endPoint x: 1327, endPoint y: 579, distance: 10.8
copy div "761881"
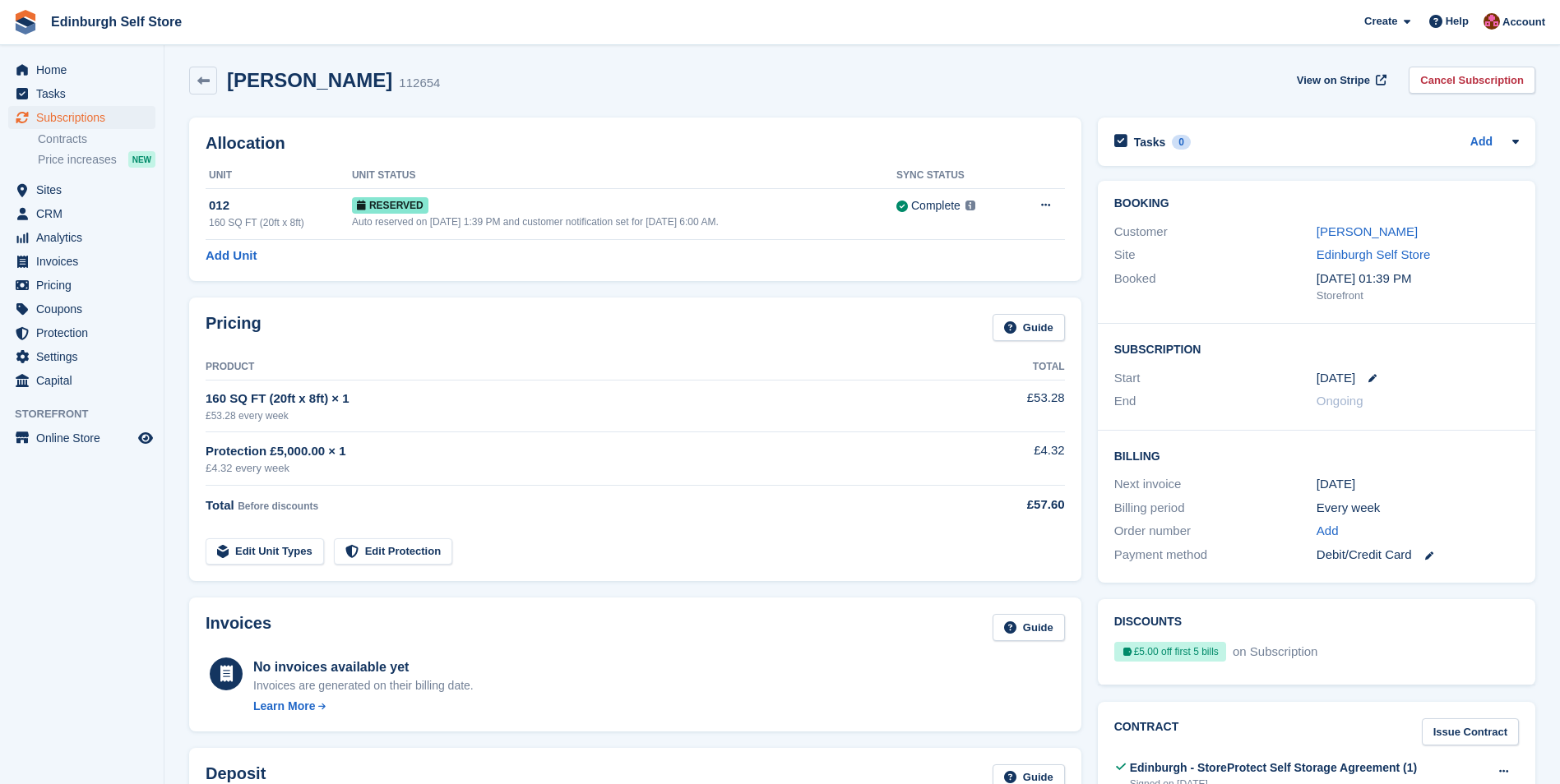
scroll to position [0, 0]
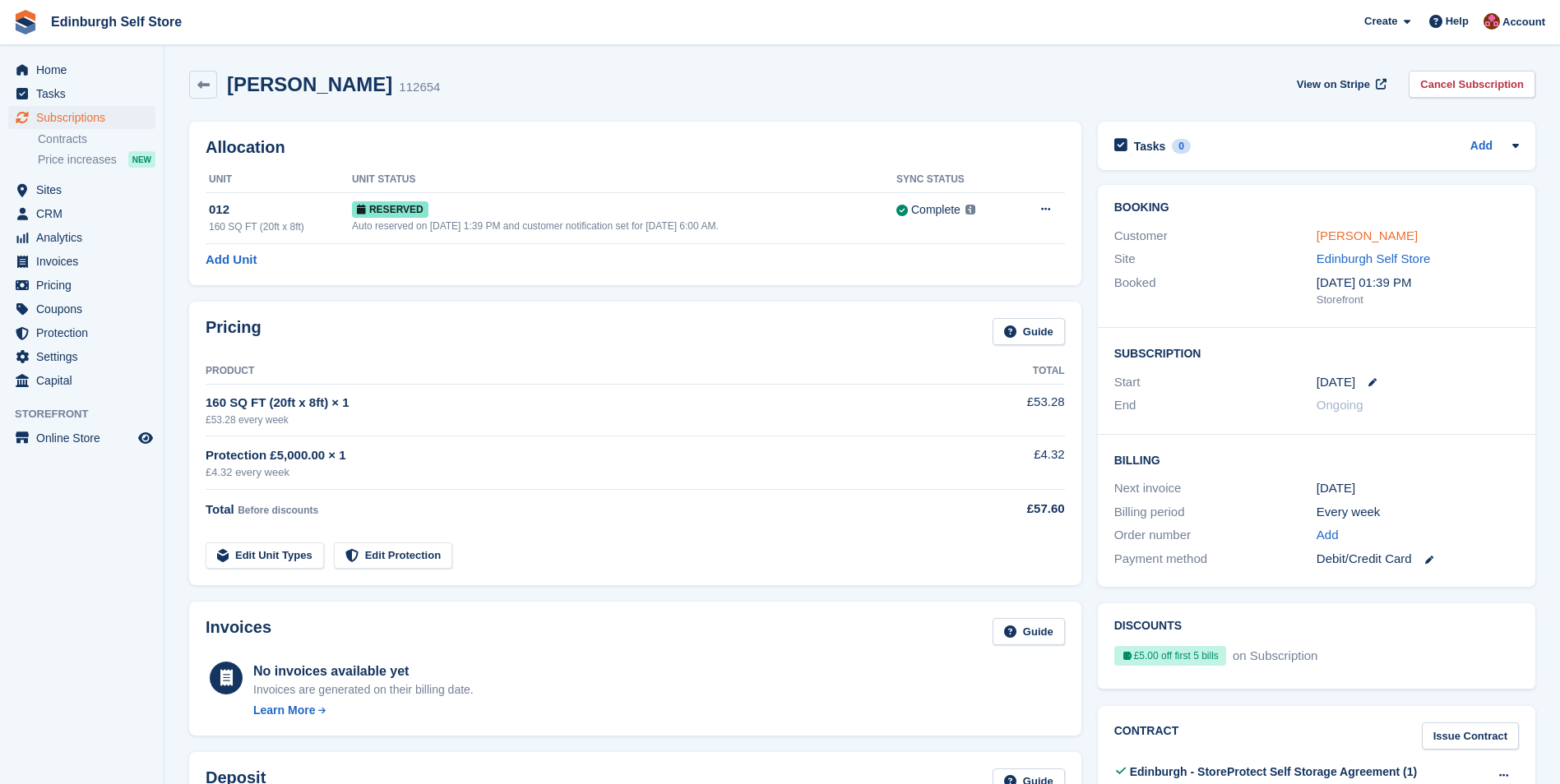
click at [1349, 233] on link "[PERSON_NAME]" at bounding box center [1367, 235] width 102 height 14
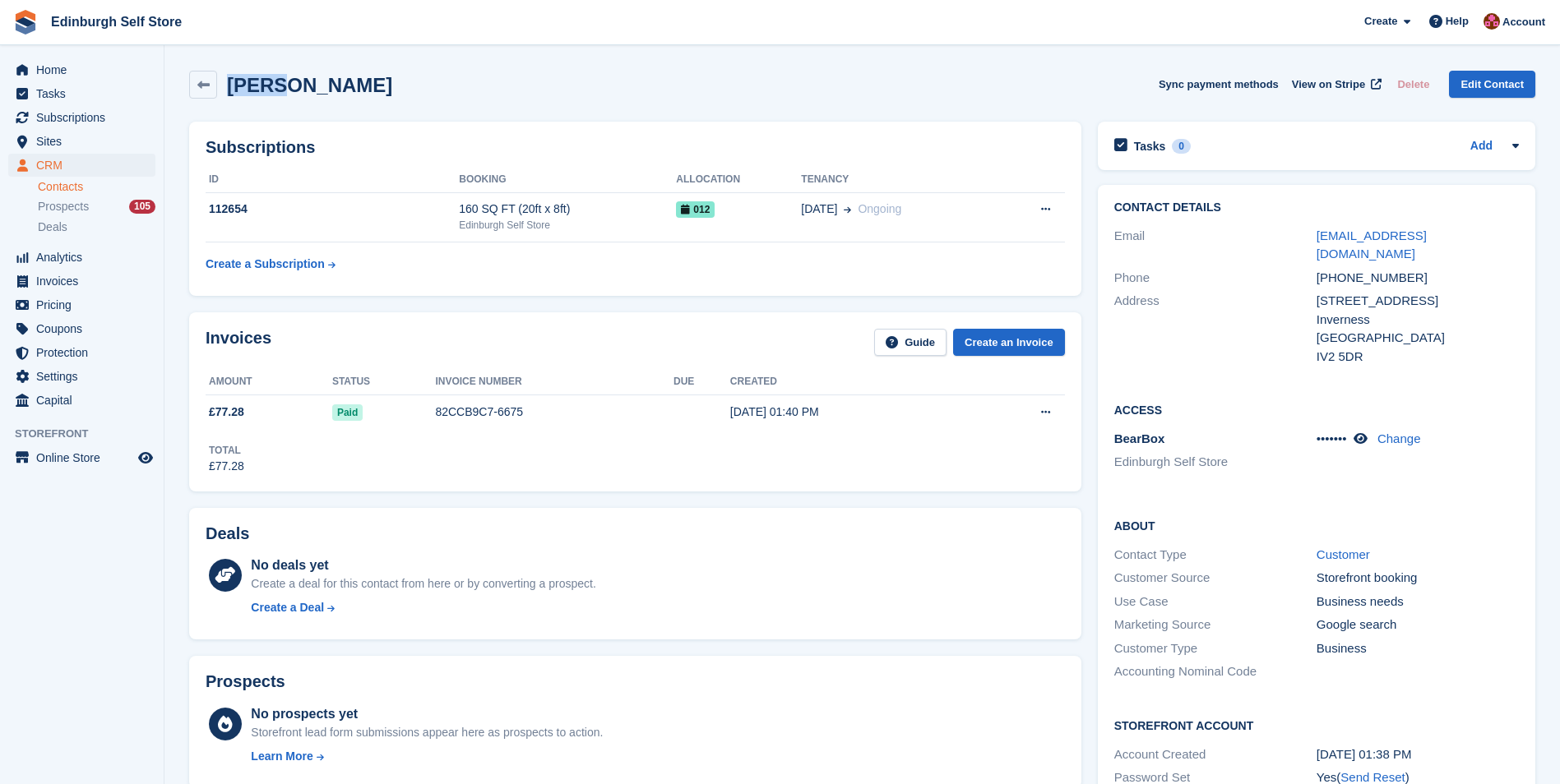
drag, startPoint x: 288, startPoint y: 80, endPoint x: 231, endPoint y: 80, distance: 57.0
click at [231, 80] on h2 "[PERSON_NAME]" at bounding box center [309, 85] width 165 height 22
copy h2 "[PERSON_NAME]"
click at [470, 93] on div "[PERSON_NAME] Sync payment methods View on Stripe Delete Edit Contact" at bounding box center [862, 85] width 1346 height 28
drag, startPoint x: 387, startPoint y: 91, endPoint x: 294, endPoint y: 87, distance: 93.1
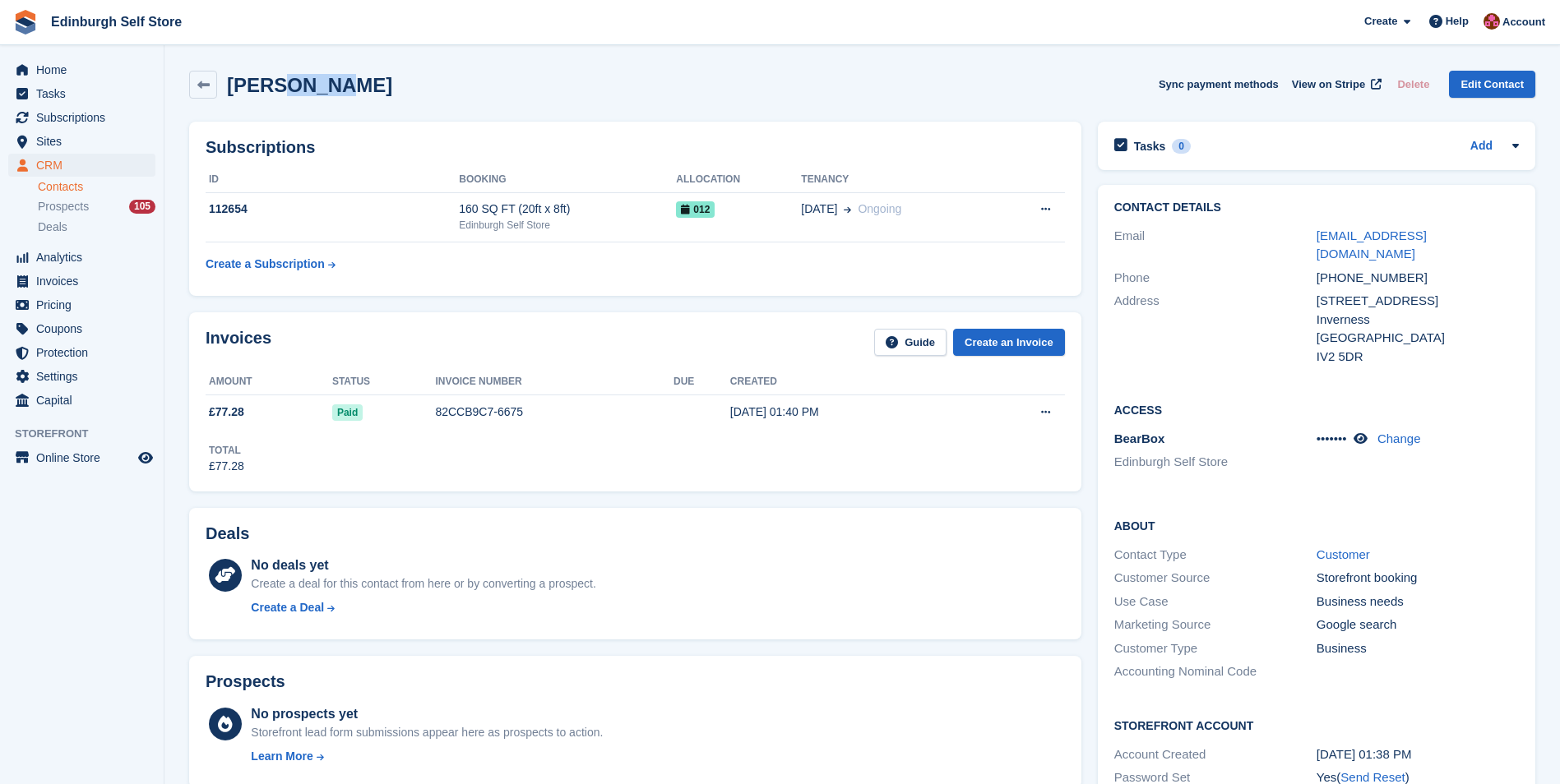
click at [294, 87] on div "[PERSON_NAME] Sync payment methods View on Stripe Delete Edit Contact" at bounding box center [862, 85] width 1346 height 28
copy h2 "[PERSON_NAME]"
drag, startPoint x: 1494, startPoint y: 234, endPoint x: 1310, endPoint y: 233, distance: 184.0
click at [1310, 233] on div "Email [EMAIL_ADDRESS][DOMAIN_NAME]" at bounding box center [1316, 245] width 404 height 42
drag, startPoint x: 1310, startPoint y: 233, endPoint x: 1327, endPoint y: 234, distance: 17.0
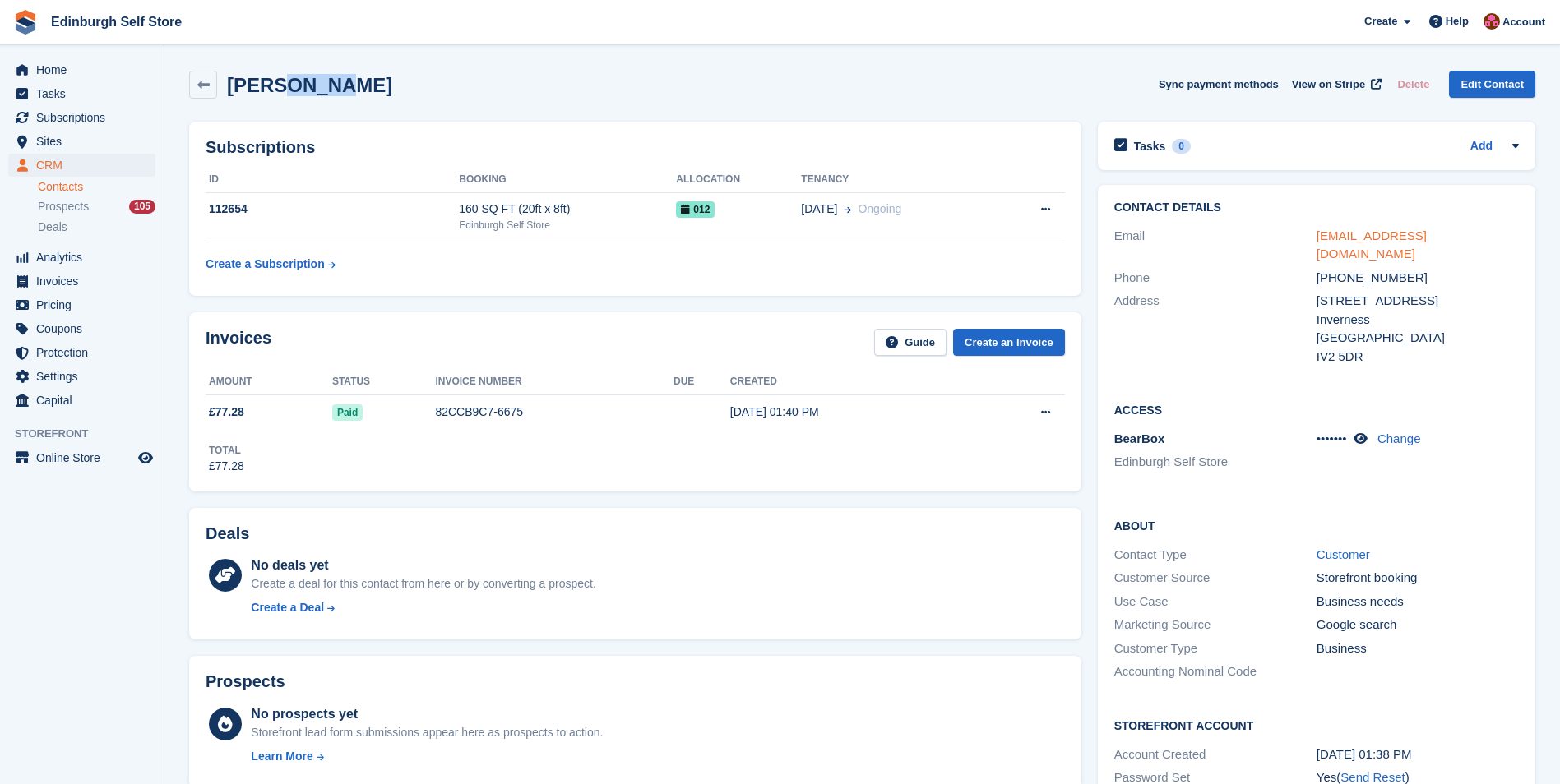
copy div "[EMAIL_ADDRESS][DOMAIN_NAME]"
drag, startPoint x: 1425, startPoint y: 259, endPoint x: 1295, endPoint y: 260, distance: 130.0
click at [1295, 266] on div "Phone [PHONE_NUMBER]" at bounding box center [1316, 278] width 404 height 24
drag, startPoint x: 1295, startPoint y: 260, endPoint x: 1328, endPoint y: 260, distance: 33.0
copy div "[PHONE_NUMBER]"
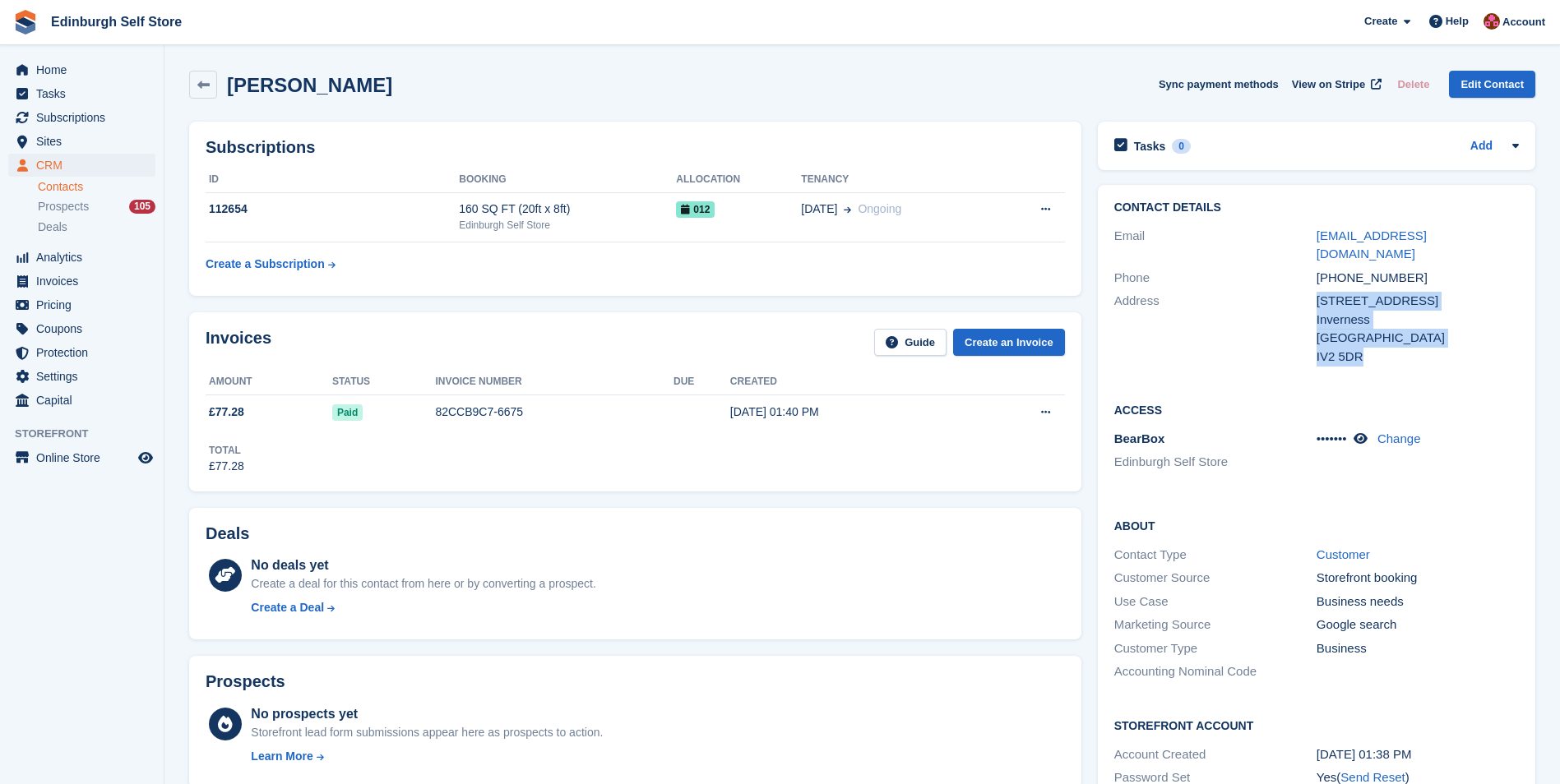
drag, startPoint x: 1370, startPoint y: 342, endPoint x: 1302, endPoint y: 298, distance: 81.0
click at [1302, 298] on div "Address [STREET_ADDRESS] [GEOGRAPHIC_DATA] [STREET_ADDRESS]" at bounding box center [1316, 328] width 404 height 79
drag, startPoint x: 1302, startPoint y: 298, endPoint x: 1337, endPoint y: 300, distance: 35.1
copy div "[STREET_ADDRESS]"
